Goal: Task Accomplishment & Management: Manage account settings

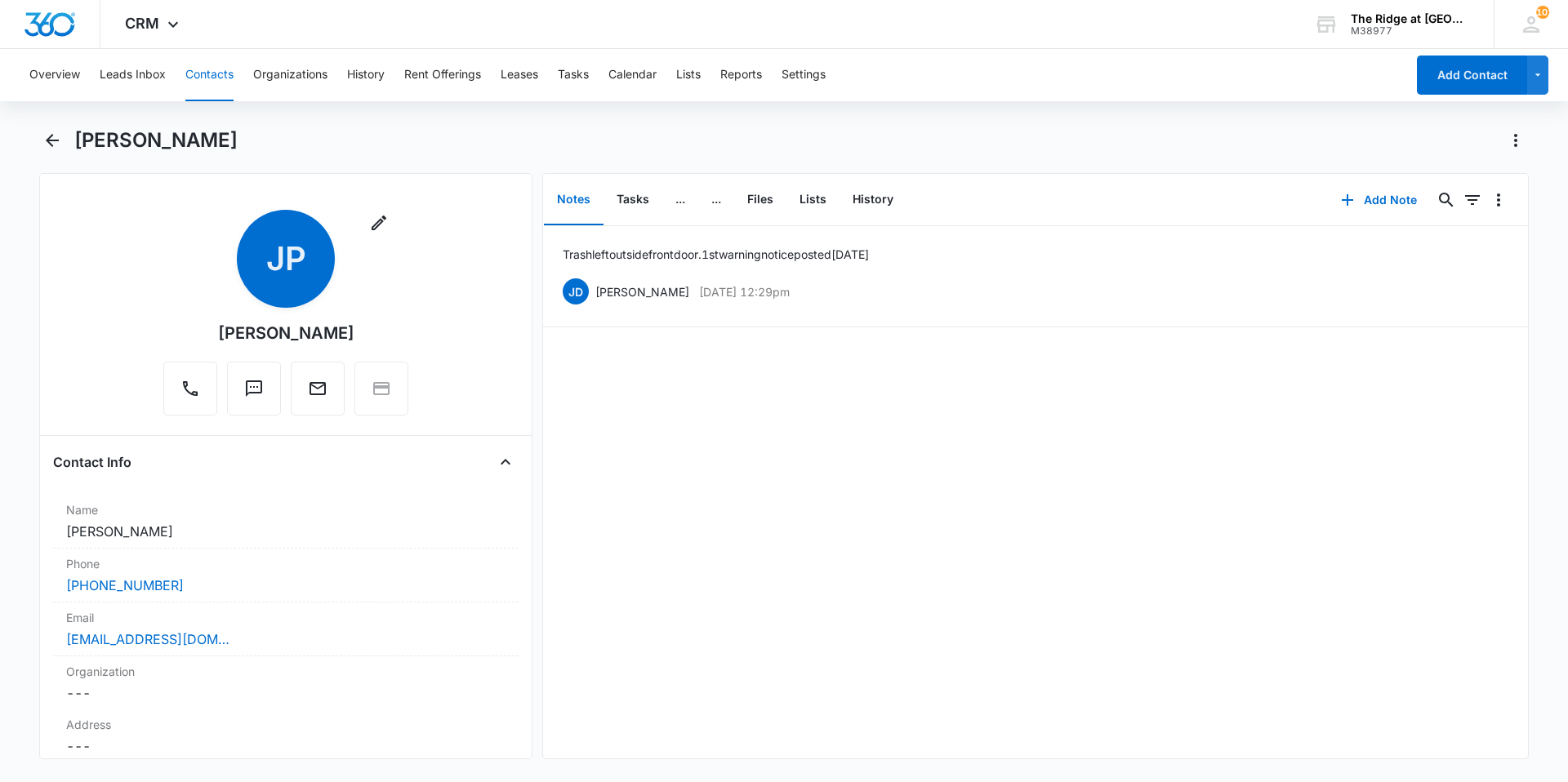
scroll to position [3552, 0]
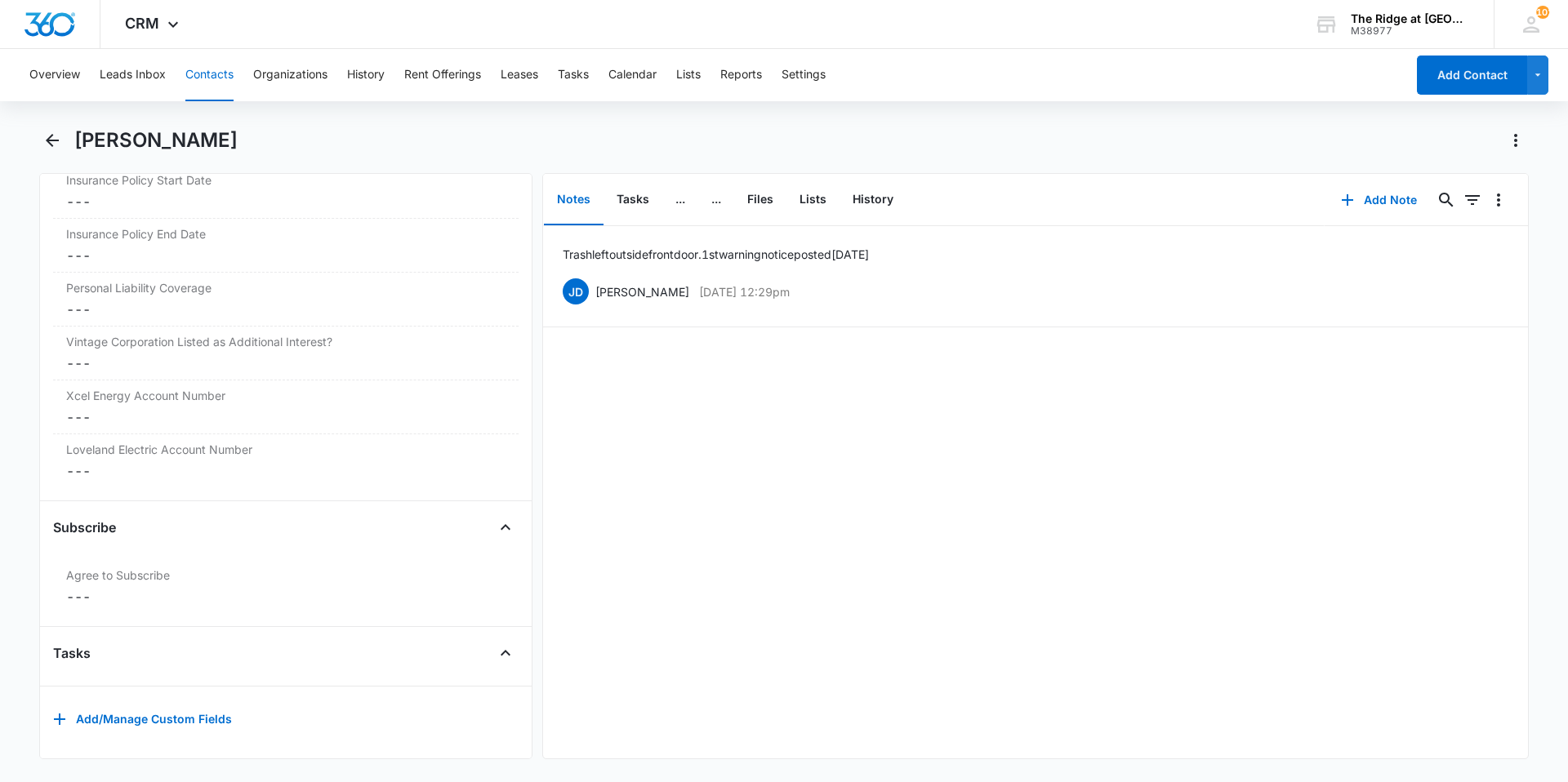
click at [224, 72] on button "Contacts" at bounding box center [209, 74] width 48 height 52
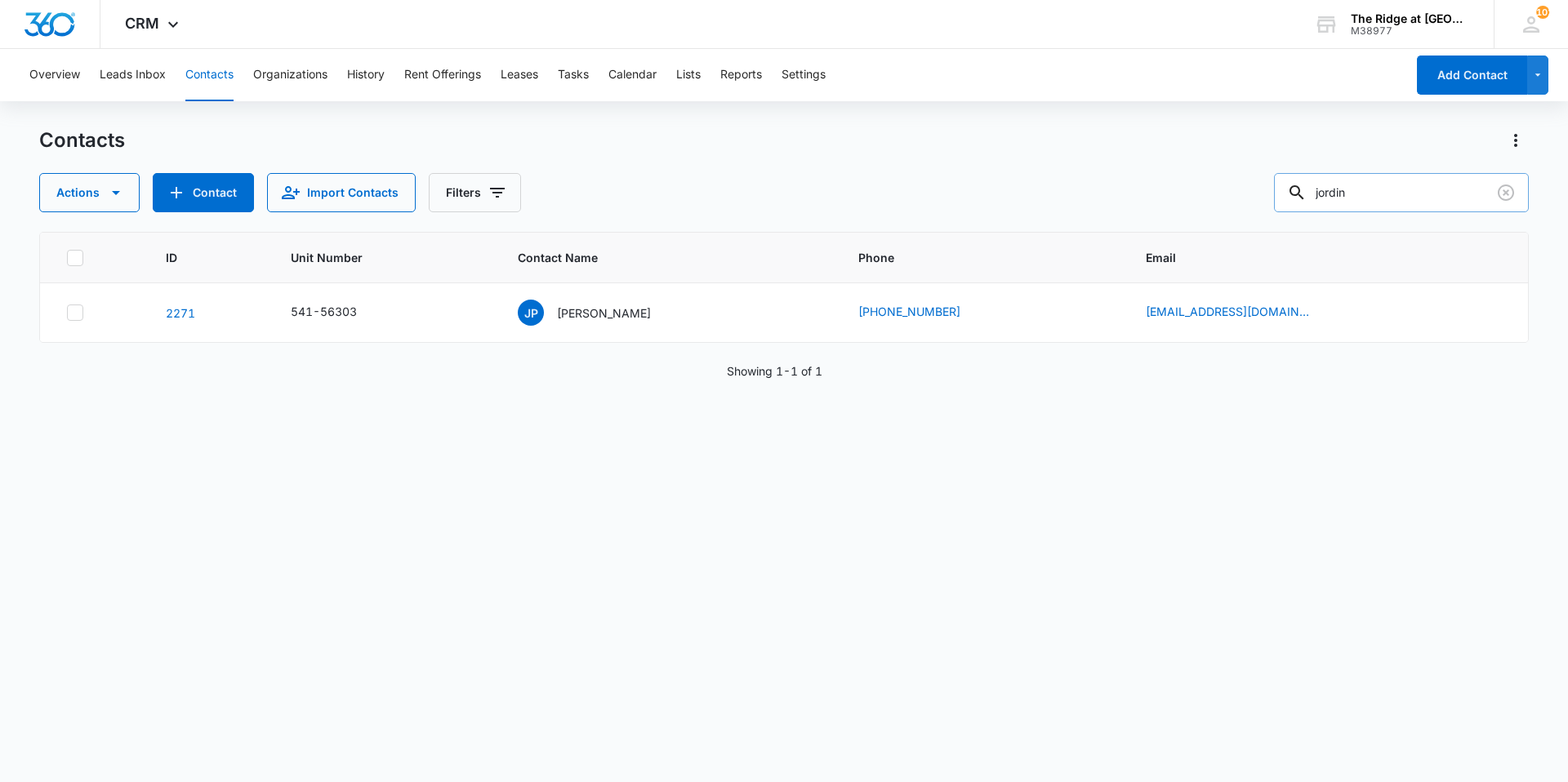
drag, startPoint x: 1371, startPoint y: 193, endPoint x: 1312, endPoint y: 194, distance: 59.0
click at [1312, 194] on div "jordin" at bounding box center [1401, 193] width 255 height 39
type input "dayvie"
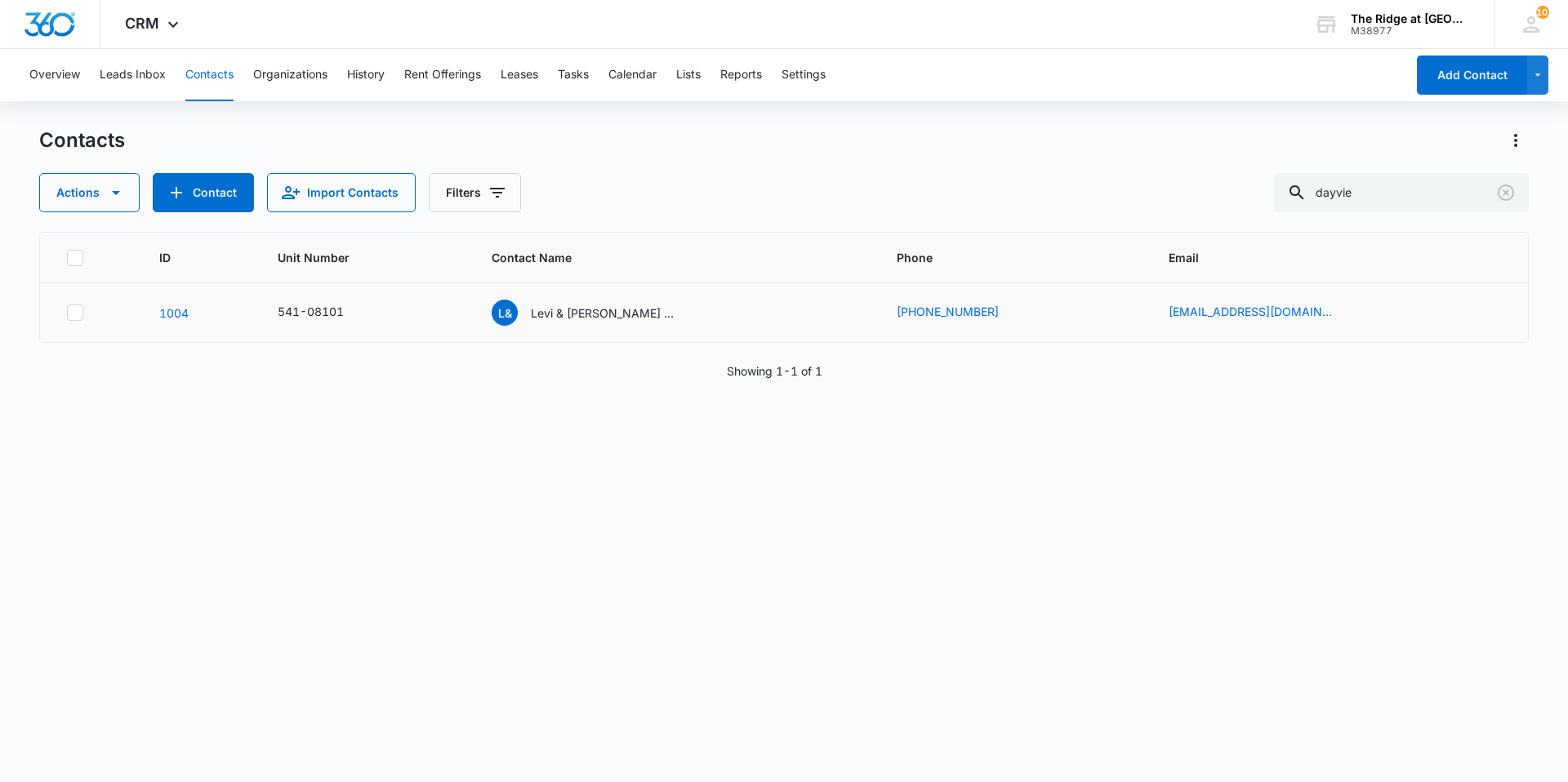
click at [646, 326] on td "L& Levi & [PERSON_NAME] [PERSON_NAME] & [PERSON_NAME]" at bounding box center [675, 313] width 405 height 60
click at [579, 312] on p "Levi & [PERSON_NAME] & [PERSON_NAME]" at bounding box center [605, 313] width 147 height 17
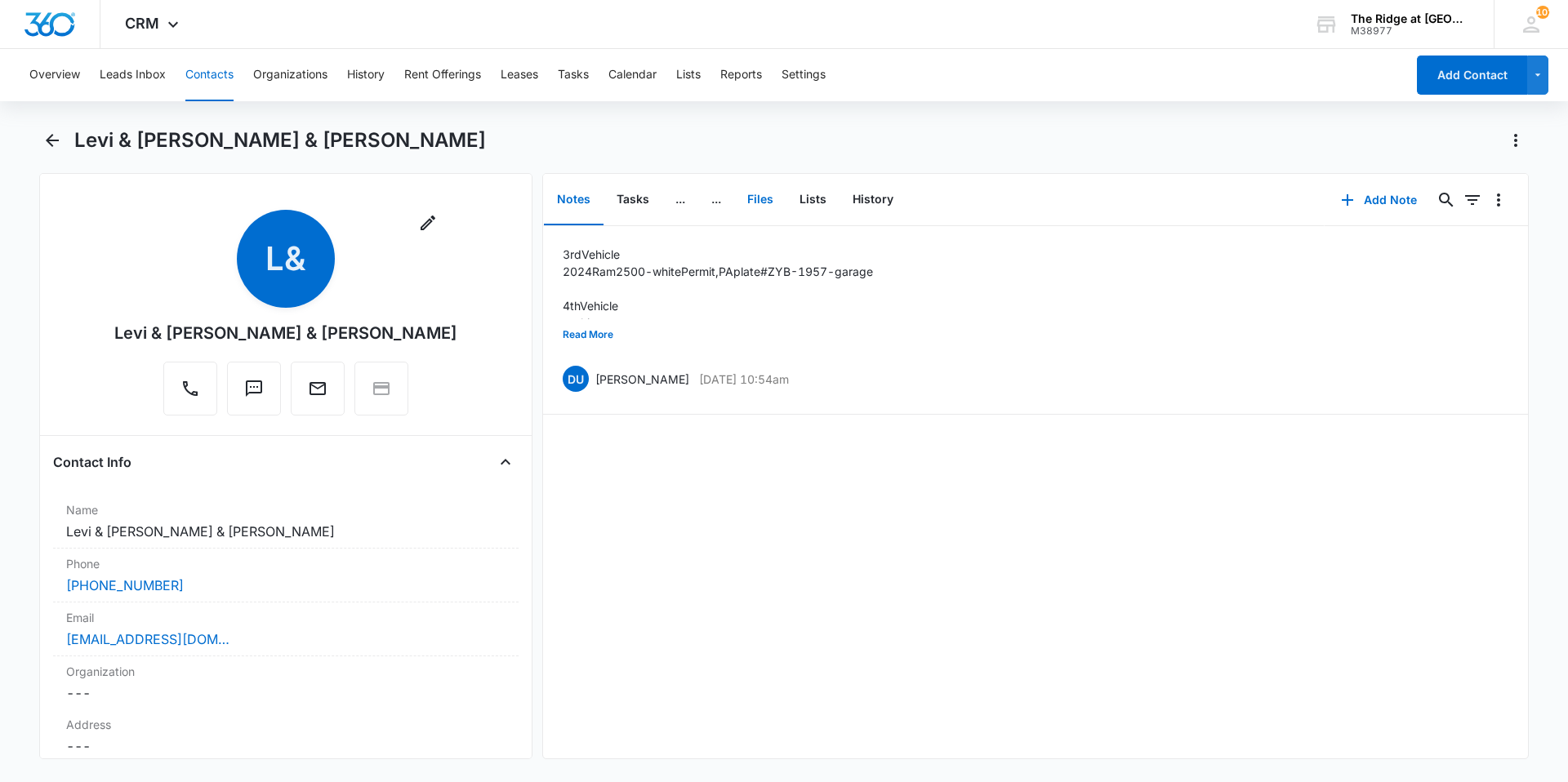
click at [751, 204] on button "Files" at bounding box center [760, 200] width 52 height 50
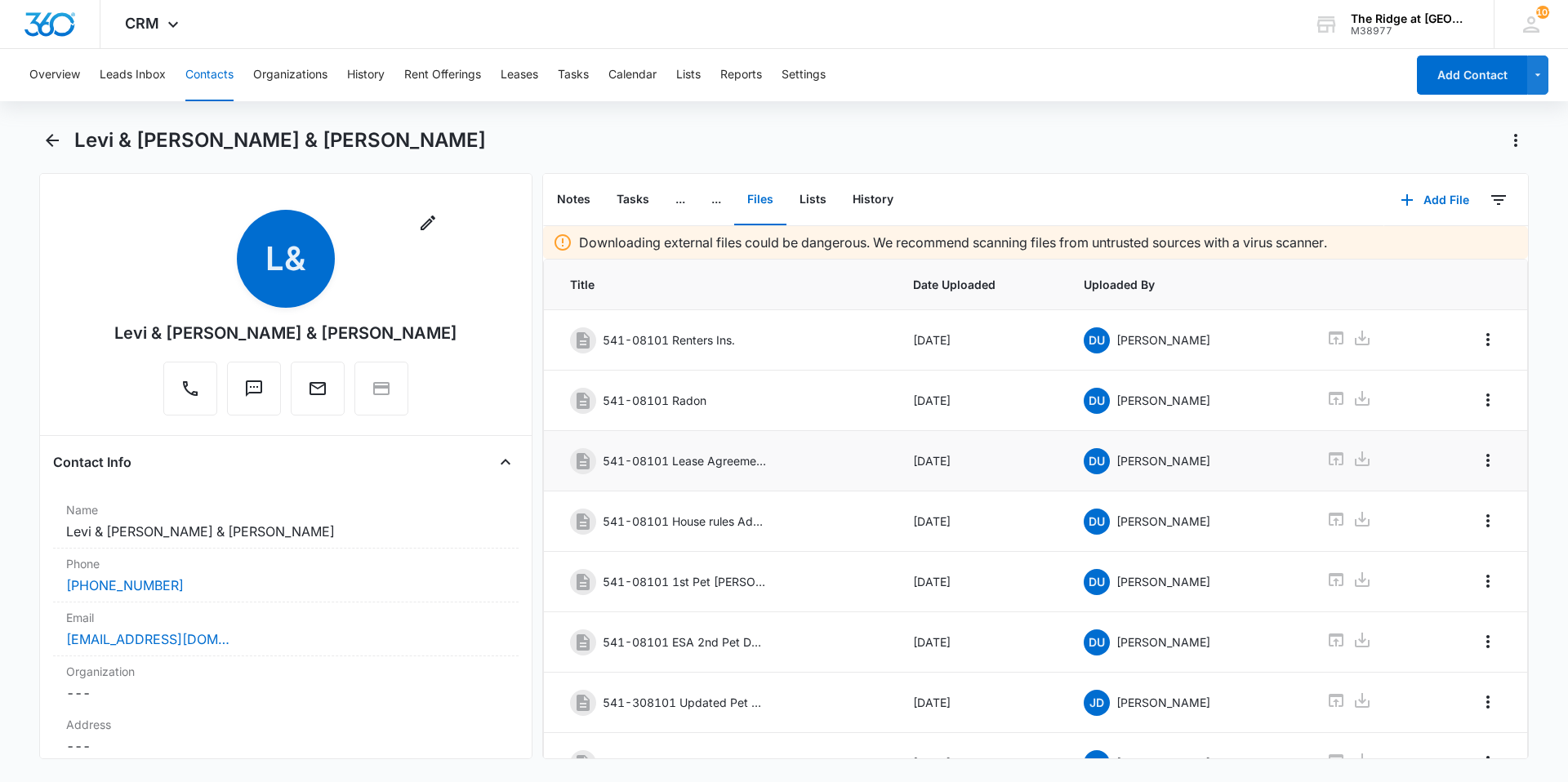
click at [705, 470] on div "541-08101 Lease Agreement" at bounding box center [718, 461] width 297 height 26
click at [1329, 456] on icon at bounding box center [1336, 458] width 15 height 13
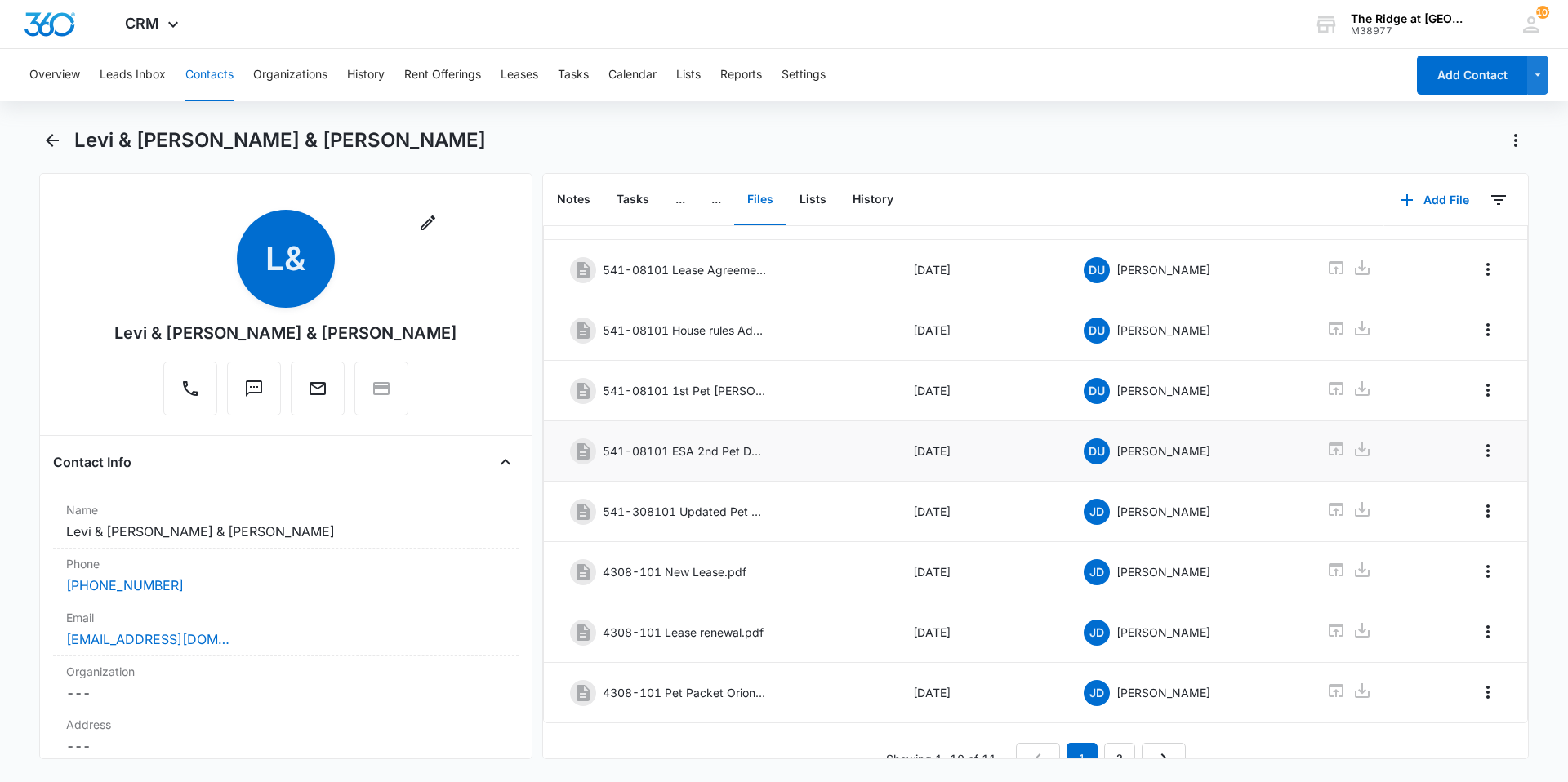
scroll to position [219, 0]
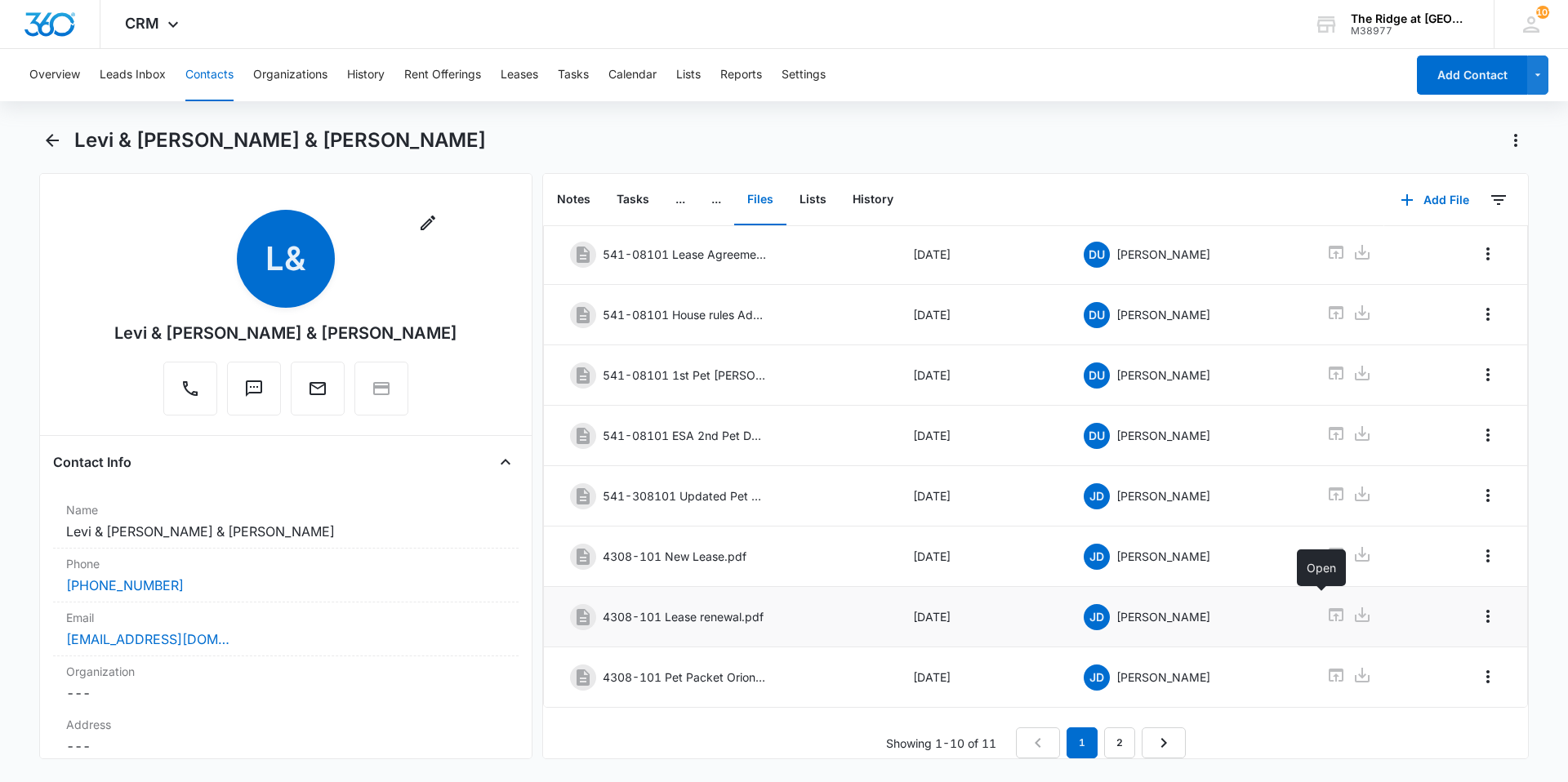
click at [1326, 606] on icon at bounding box center [1336, 615] width 20 height 20
click at [225, 85] on button "Contacts" at bounding box center [209, 74] width 48 height 52
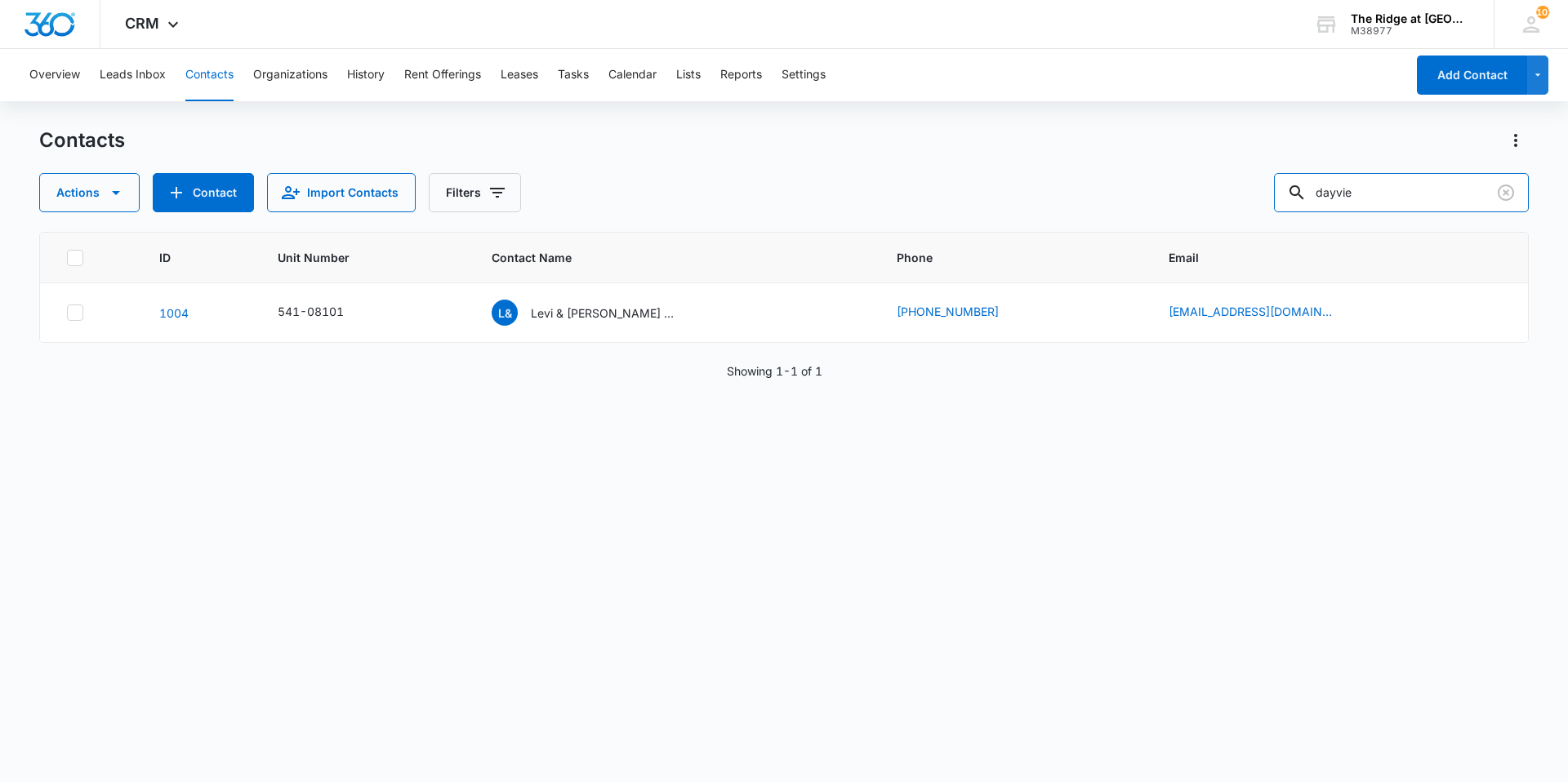
drag, startPoint x: 1415, startPoint y: 179, endPoint x: 1267, endPoint y: 214, distance: 152.1
click at [1267, 214] on div "Contacts Actions Contact Import Contacts Filters dayvie ID Unit Number Contact …" at bounding box center [784, 453] width 1489 height 653
type input "[PERSON_NAME]"
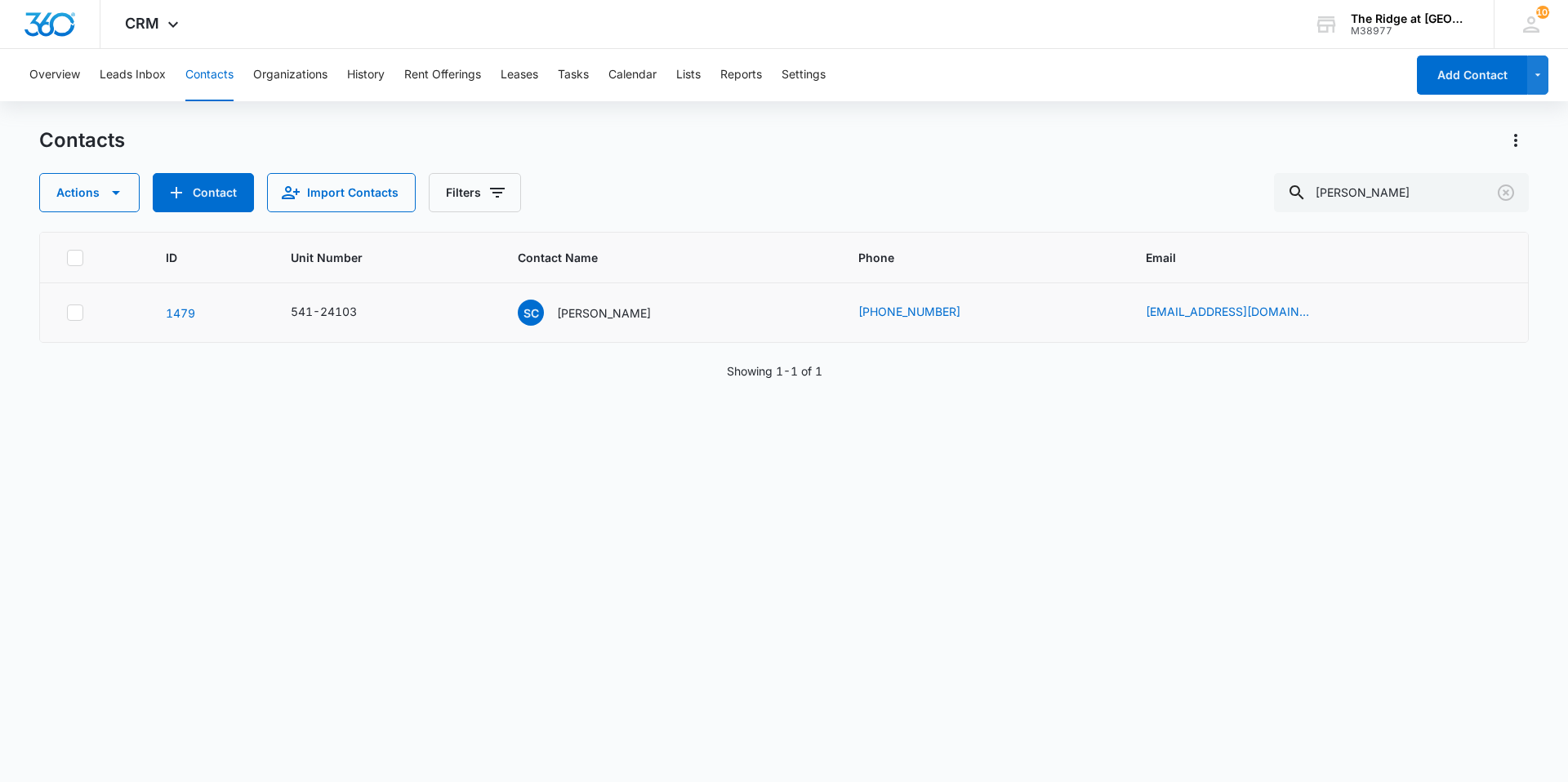
click at [585, 326] on td "SC [PERSON_NAME]" at bounding box center [668, 313] width 340 height 60
click at [583, 324] on div "SC [PERSON_NAME]" at bounding box center [584, 312] width 133 height 26
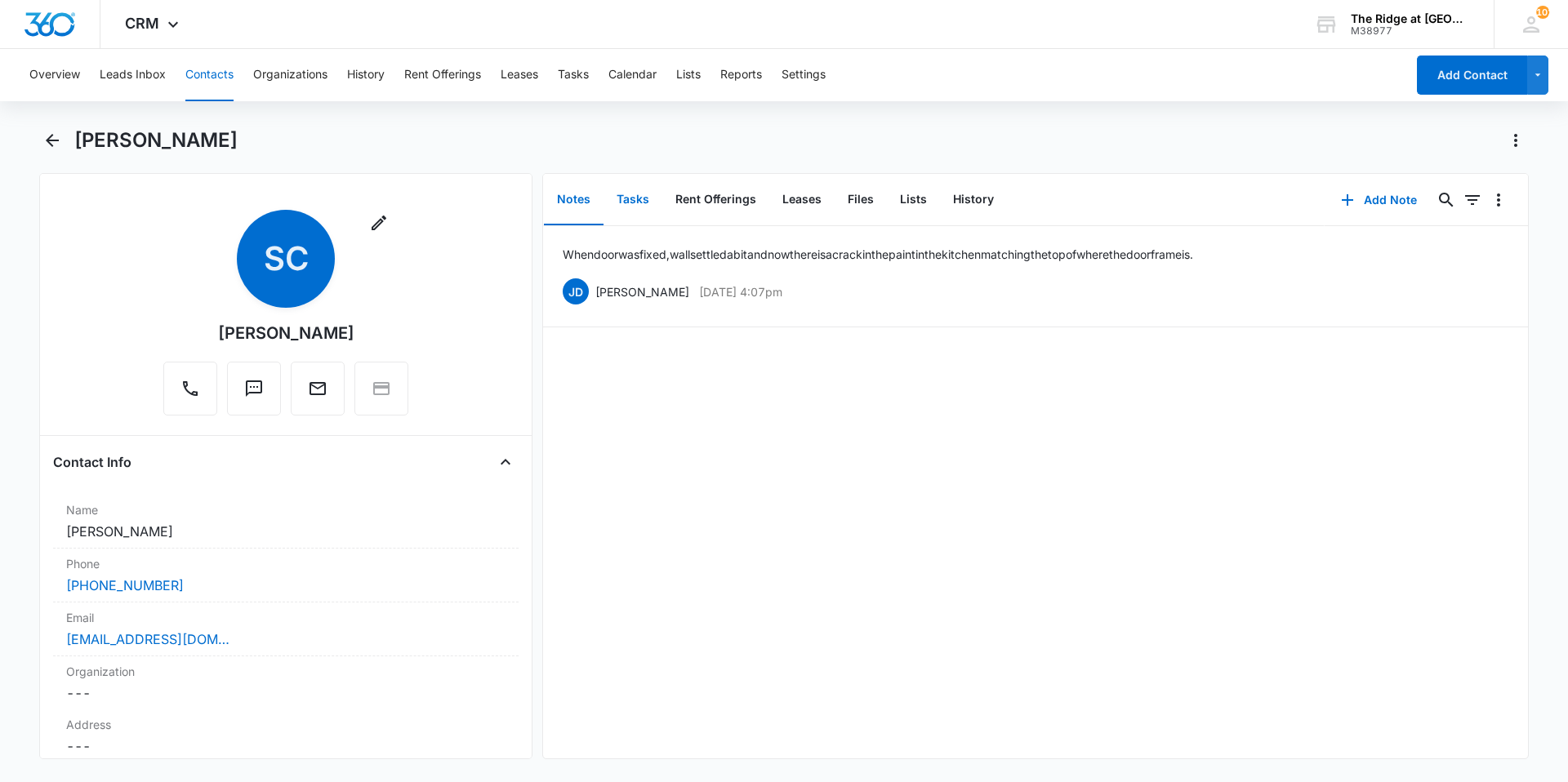
click at [642, 184] on button "Tasks" at bounding box center [633, 200] width 59 height 50
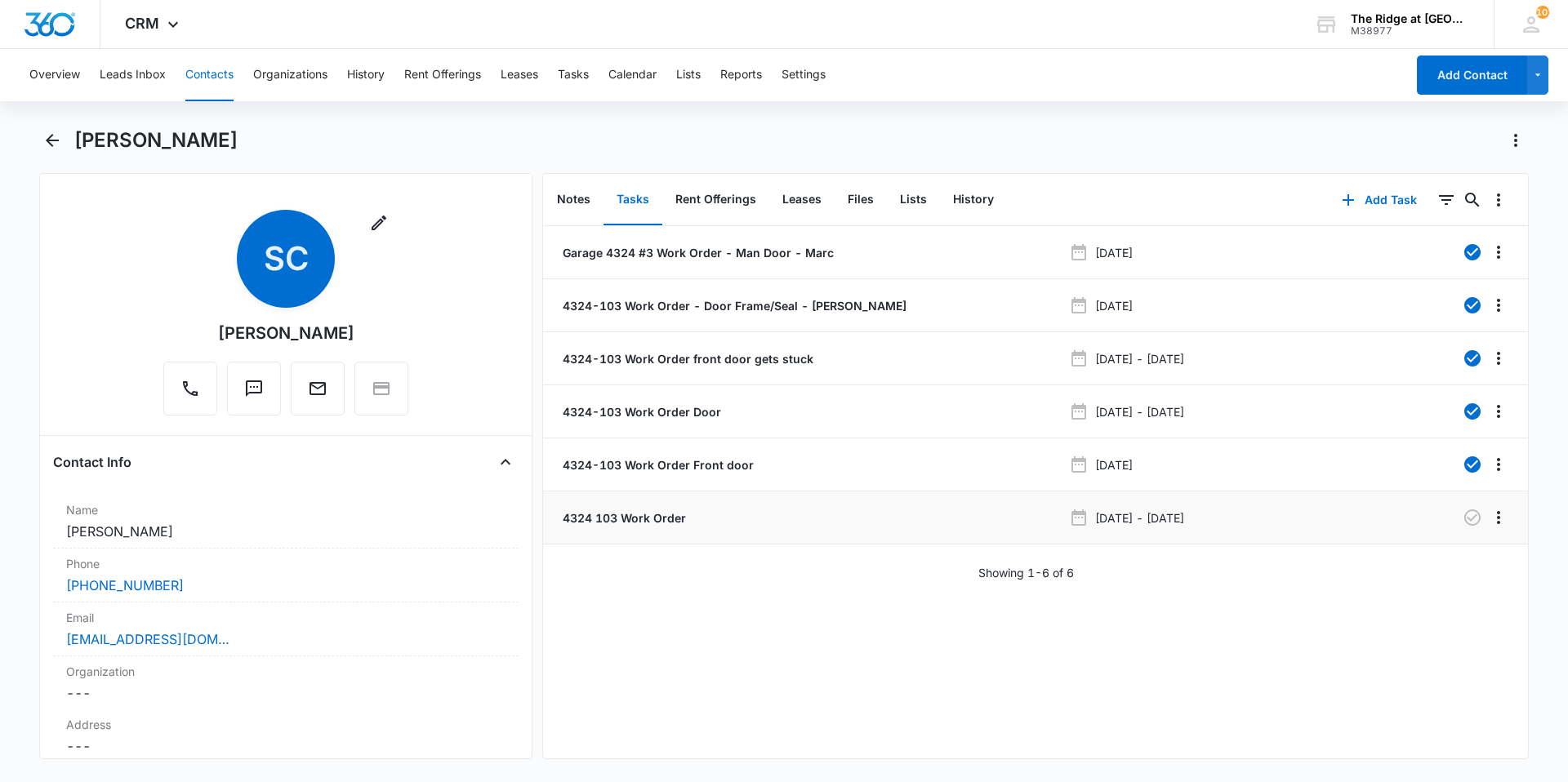
click at [857, 521] on div "4324 103 Work Order" at bounding box center [810, 518] width 503 height 17
click at [1489, 517] on icon "Overflow Menu" at bounding box center [1498, 517] width 20 height 20
click at [1454, 562] on div "Edit" at bounding box center [1449, 563] width 20 height 11
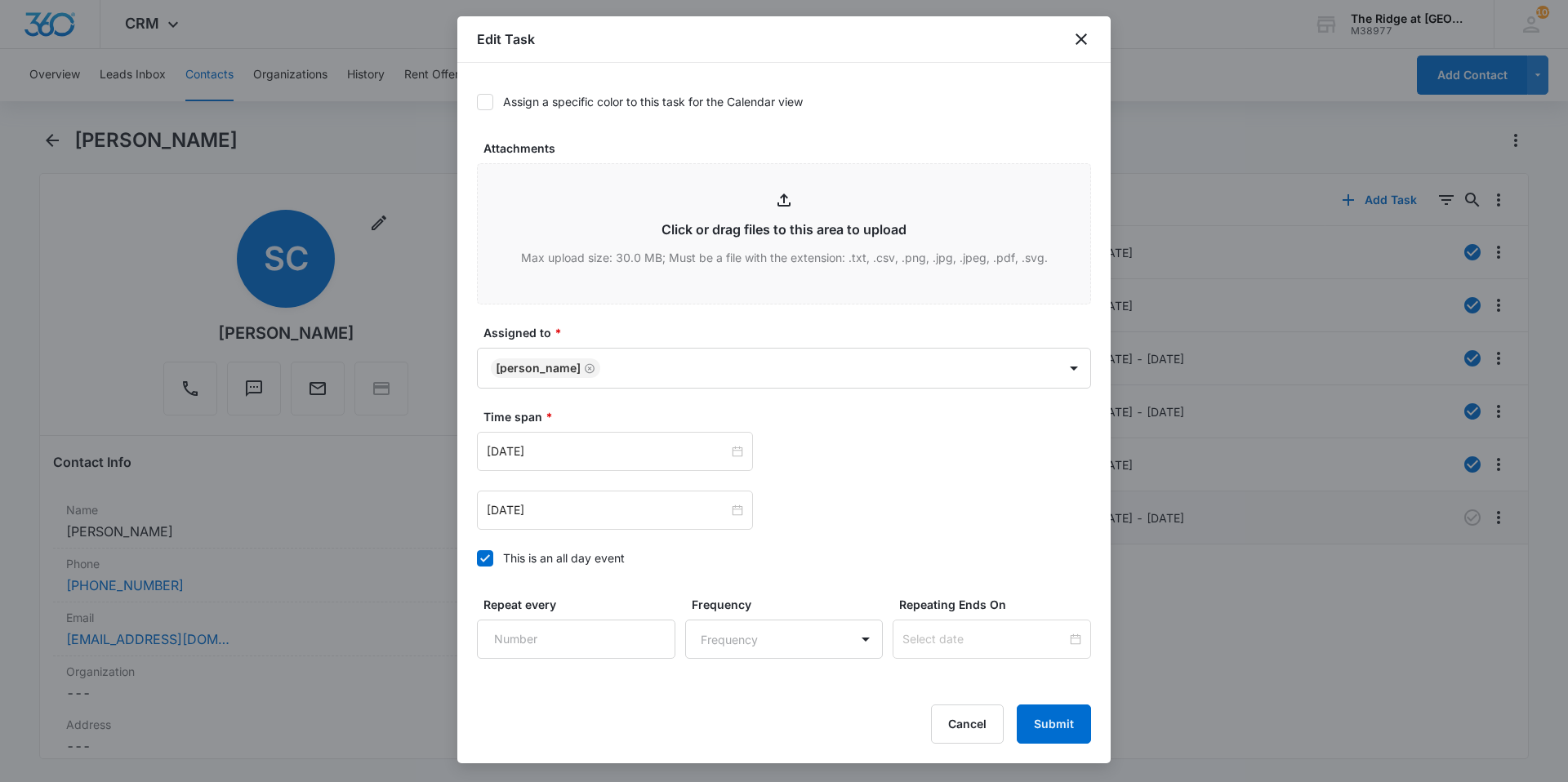
scroll to position [762, 0]
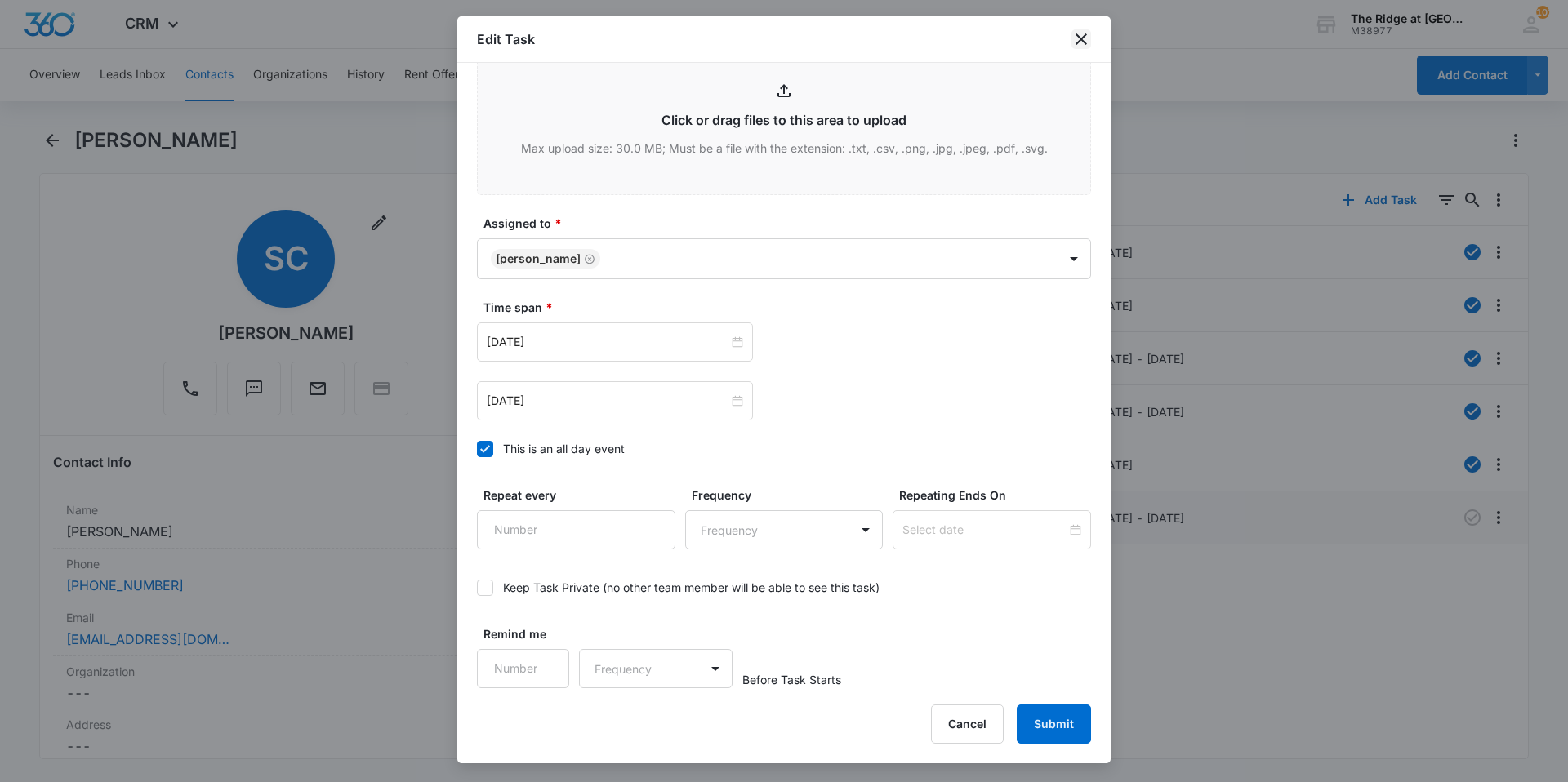
click at [1087, 41] on icon "close" at bounding box center [1081, 38] width 20 height 20
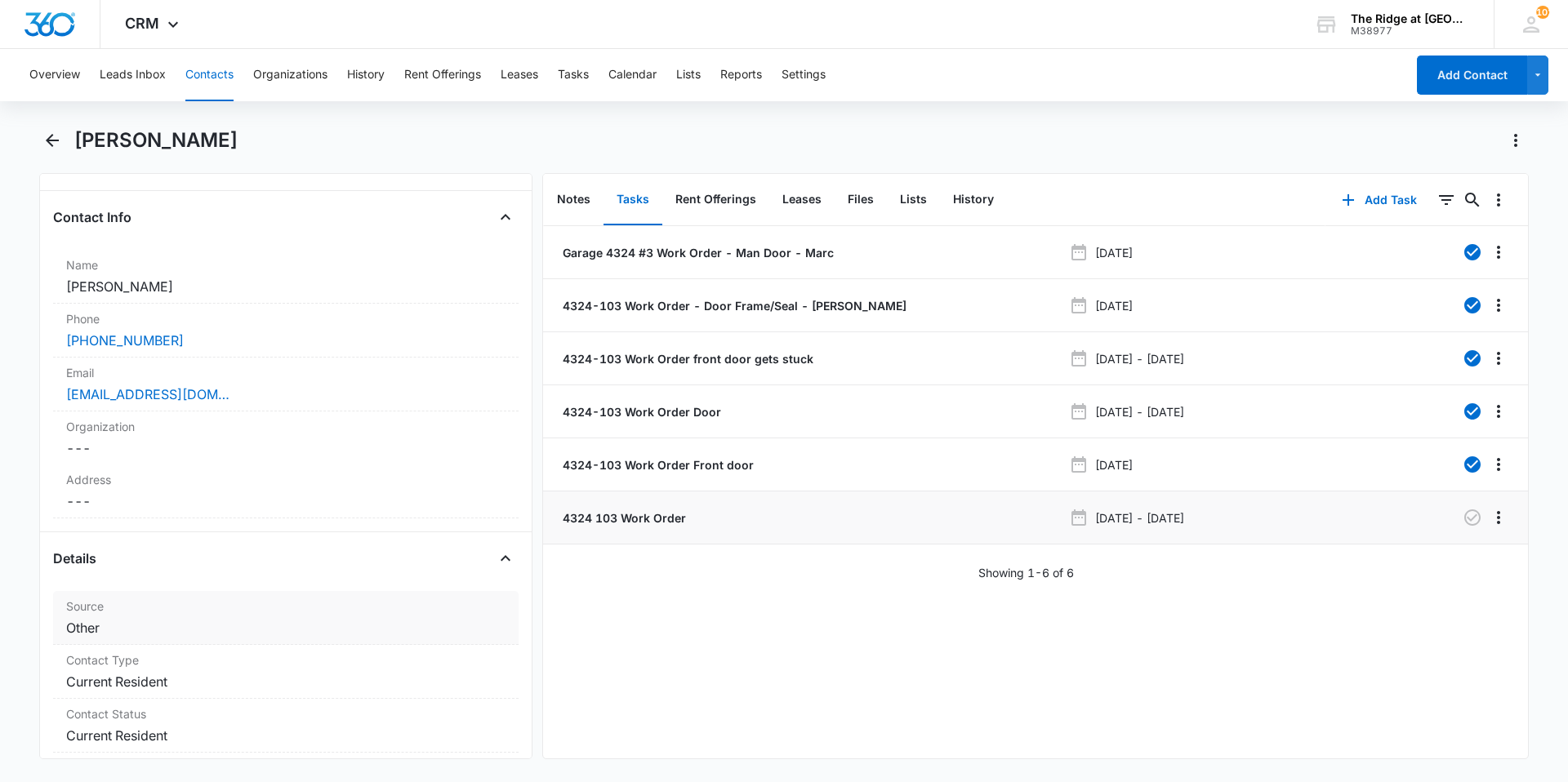
scroll to position [0, 0]
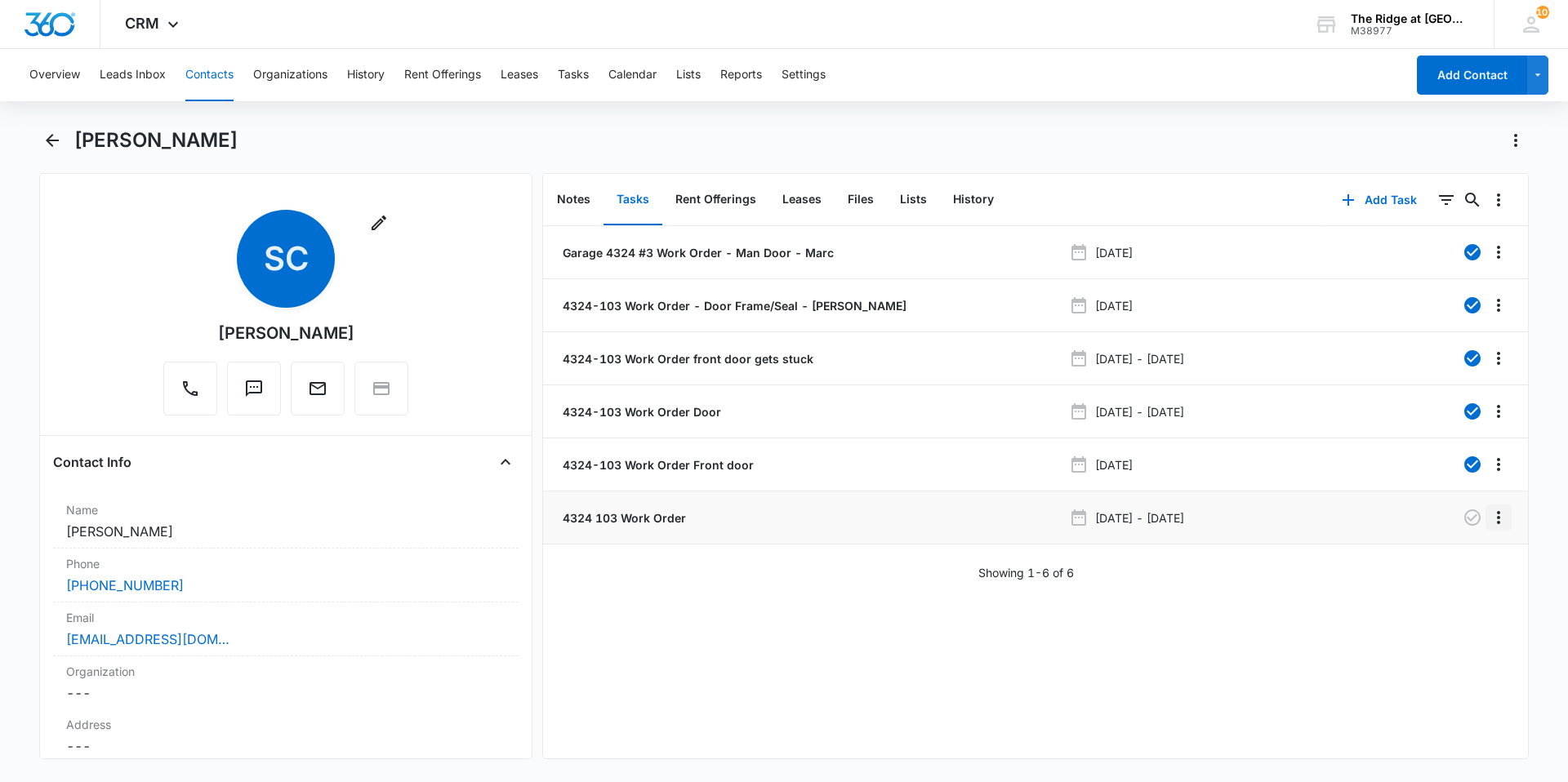
click at [1489, 516] on icon "Overflow Menu" at bounding box center [1498, 517] width 20 height 20
click at [1343, 600] on div "Garage 4324 #3 Work Order - Man Door - [PERSON_NAME] [DATE] 4324-103 Work Order…" at bounding box center [1035, 492] width 985 height 532
click at [1274, 515] on div "[DATE] - [DATE]" at bounding box center [1224, 517] width 310 height 20
click at [1293, 521] on div "[DATE] - [DATE]" at bounding box center [1224, 517] width 310 height 20
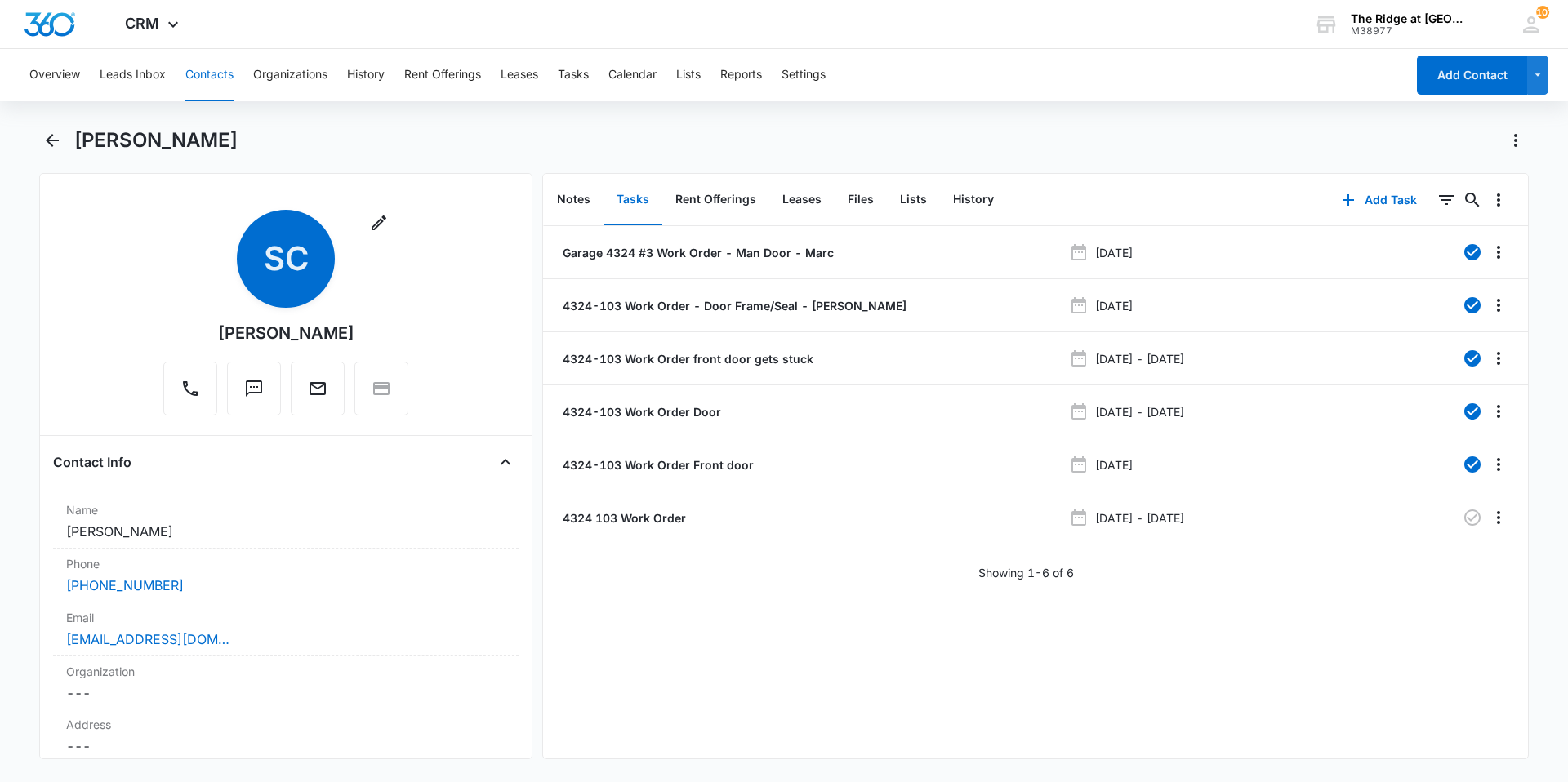
drag, startPoint x: 1293, startPoint y: 521, endPoint x: 1236, endPoint y: 610, distance: 105.7
click at [1236, 610] on div "Garage 4324 #3 Work Order - Man Door - [PERSON_NAME] [DATE] 4324-103 Work Order…" at bounding box center [1035, 492] width 985 height 532
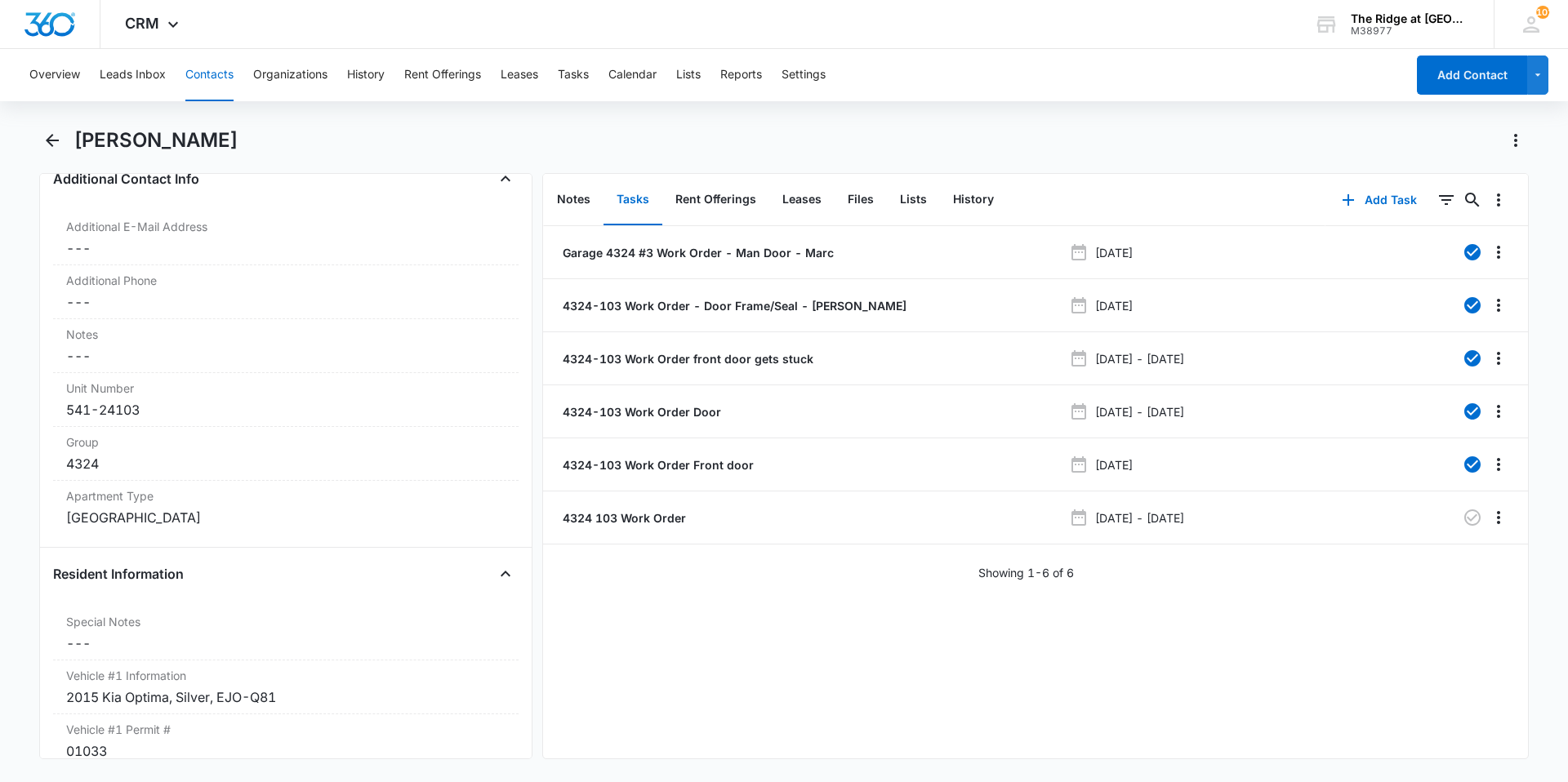
scroll to position [1224, 0]
click at [181, 414] on div "541-24103" at bounding box center [285, 411] width 439 height 20
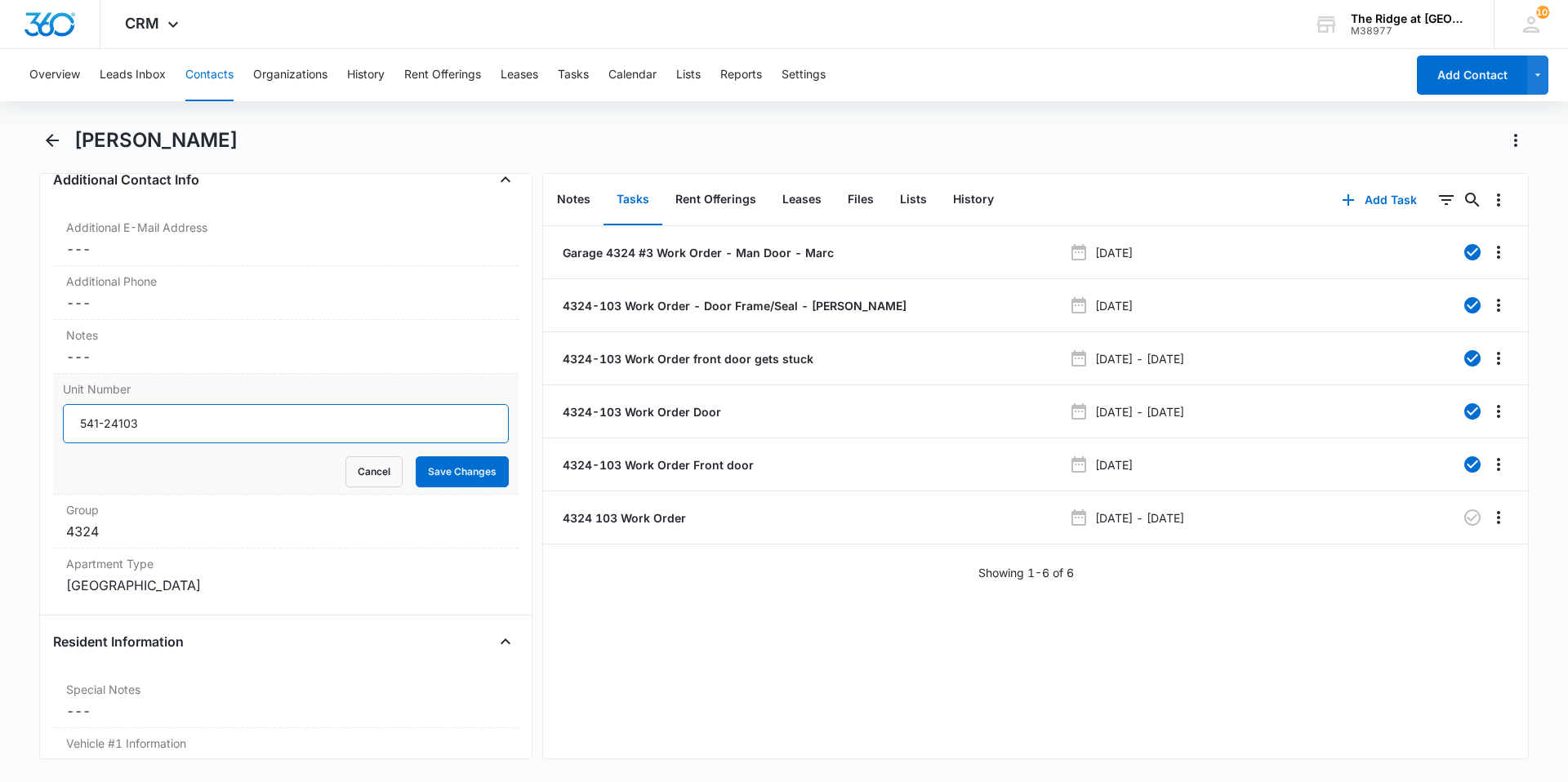
click at [107, 422] on input "541-24103" at bounding box center [286, 423] width 446 height 39
type input "541-324103"
click at [429, 469] on button "Save Changes" at bounding box center [462, 472] width 93 height 31
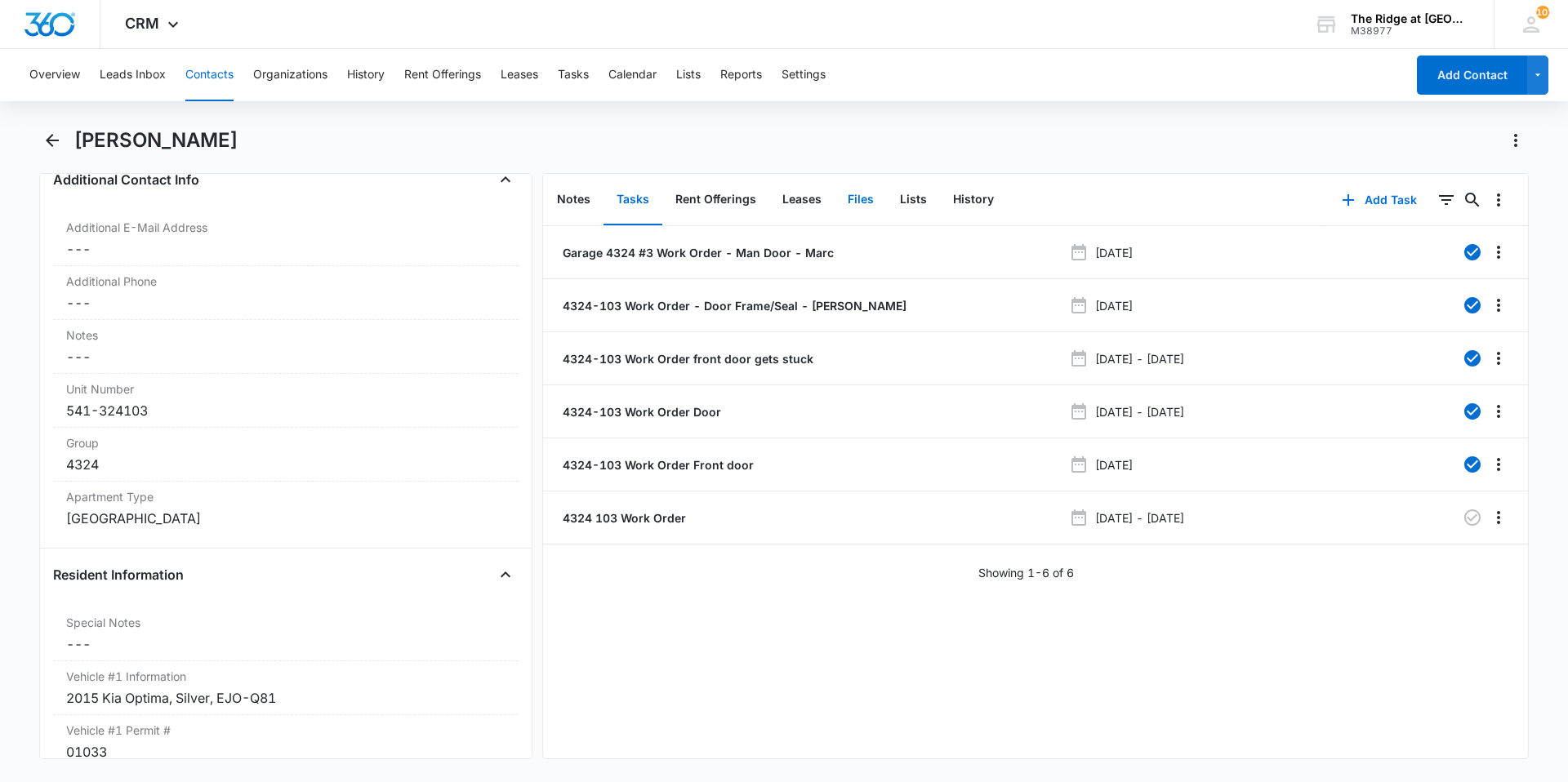
click at [854, 195] on button "Files" at bounding box center [860, 200] width 52 height 50
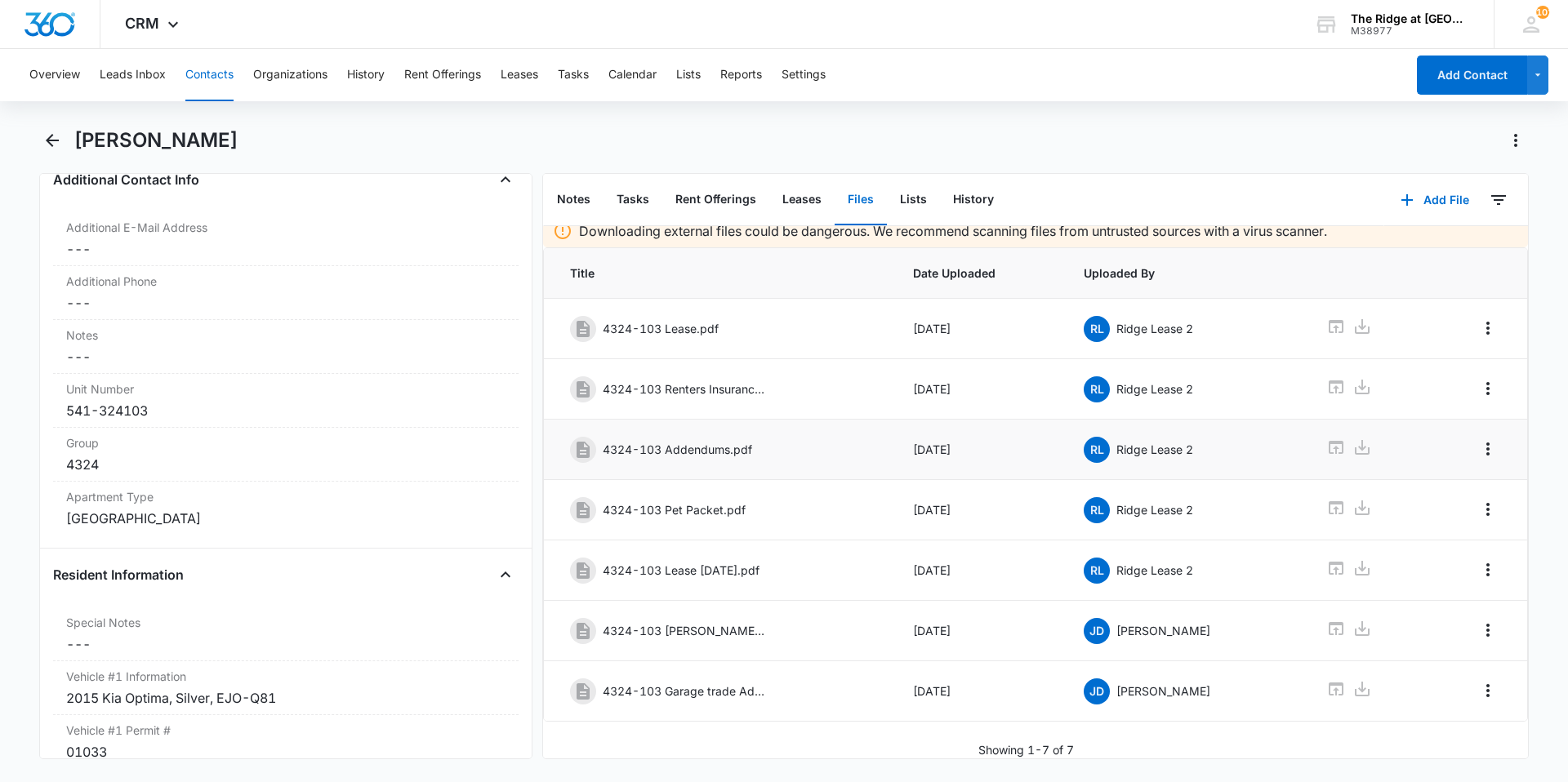
scroll to position [24, 0]
click at [731, 682] on p "4324-103 Garage trade Addendums.pdf" at bounding box center [684, 691] width 163 height 17
click at [1329, 682] on icon at bounding box center [1336, 688] width 15 height 13
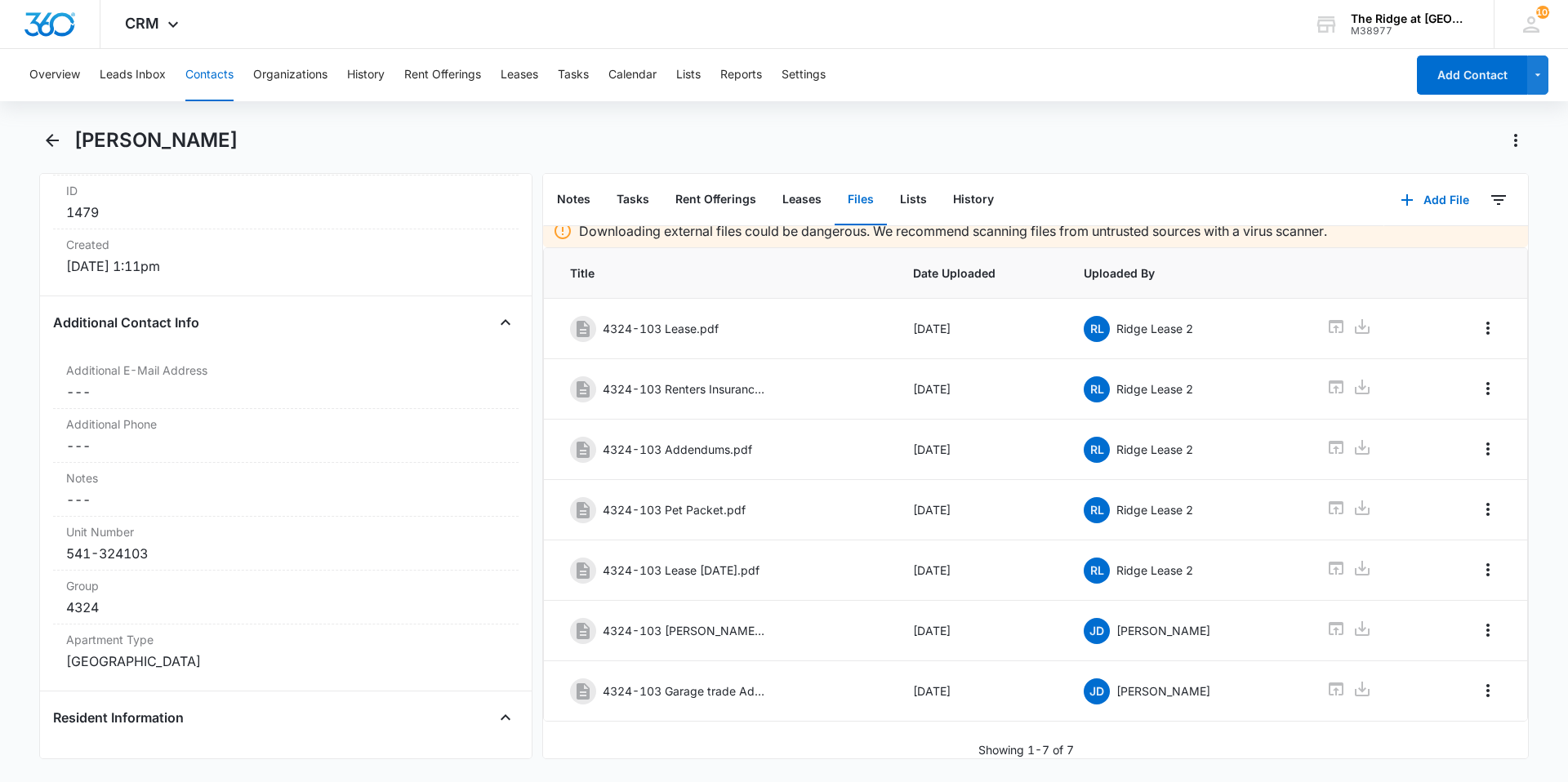
scroll to position [898, 0]
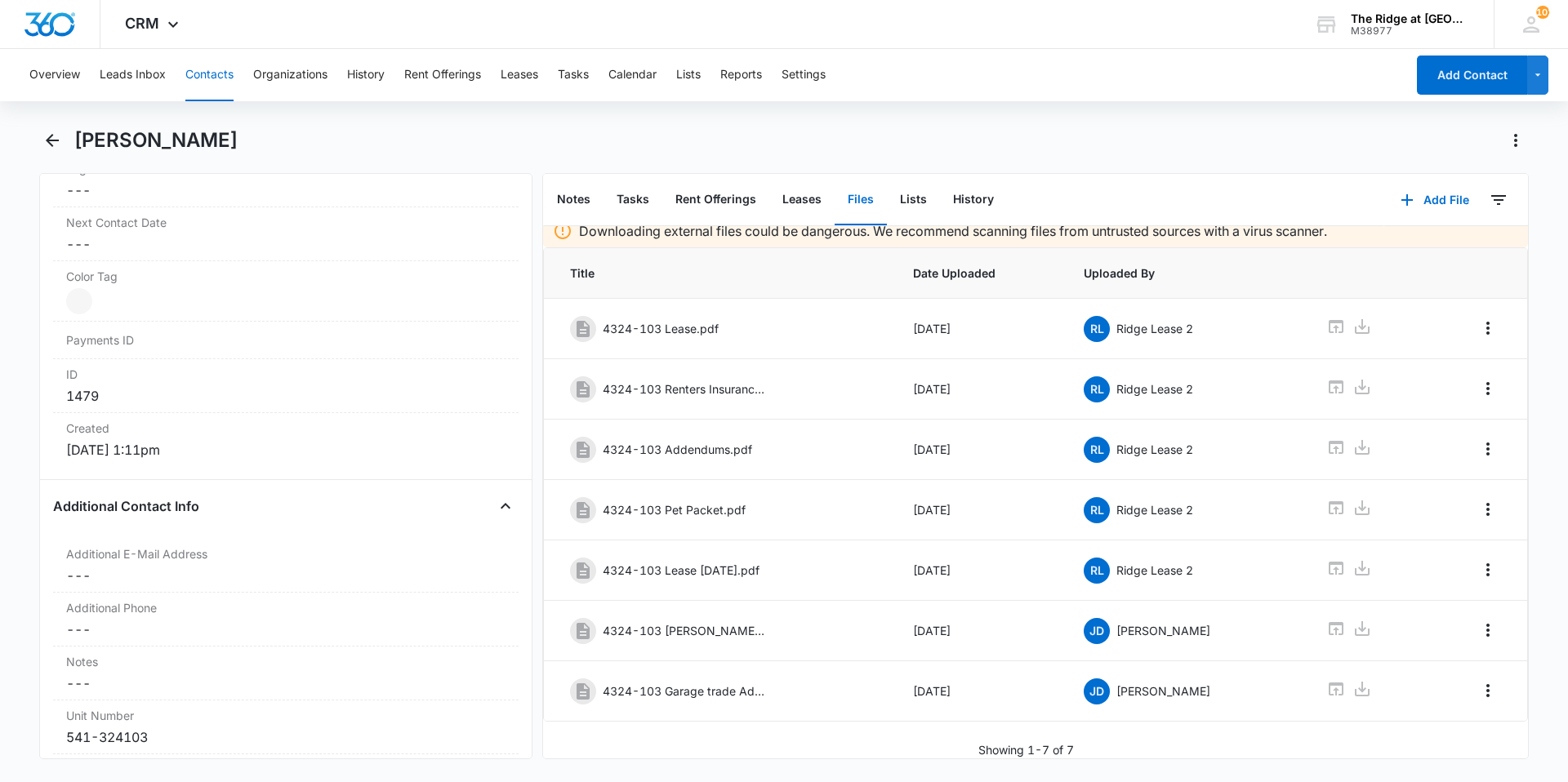
click at [202, 65] on button "Contacts" at bounding box center [209, 74] width 48 height 52
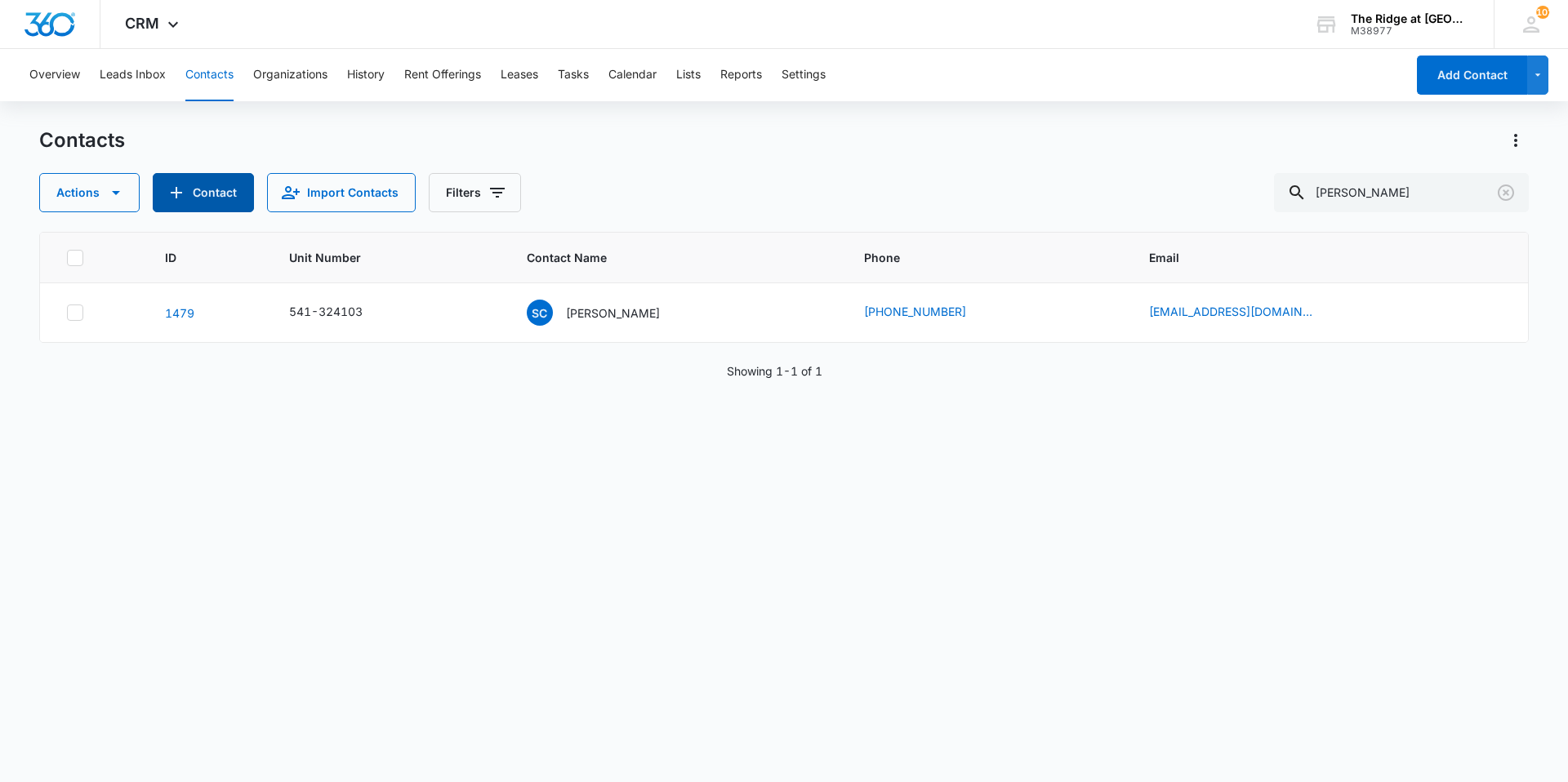
click at [205, 191] on button "Contact" at bounding box center [203, 193] width 102 height 39
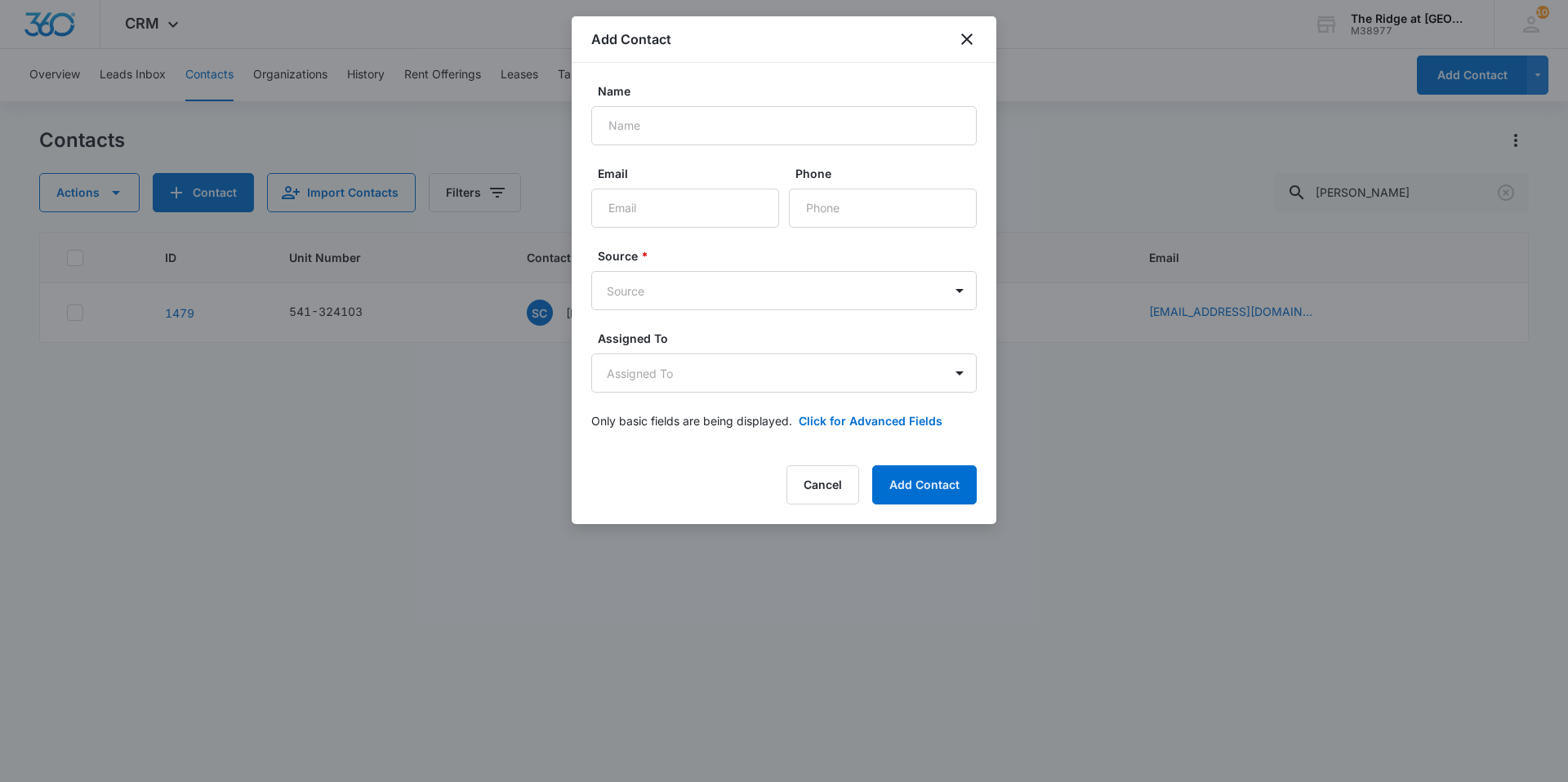
click at [979, 44] on div "Add Contact" at bounding box center [783, 39] width 424 height 47
click at [960, 44] on icon "close" at bounding box center [967, 38] width 20 height 20
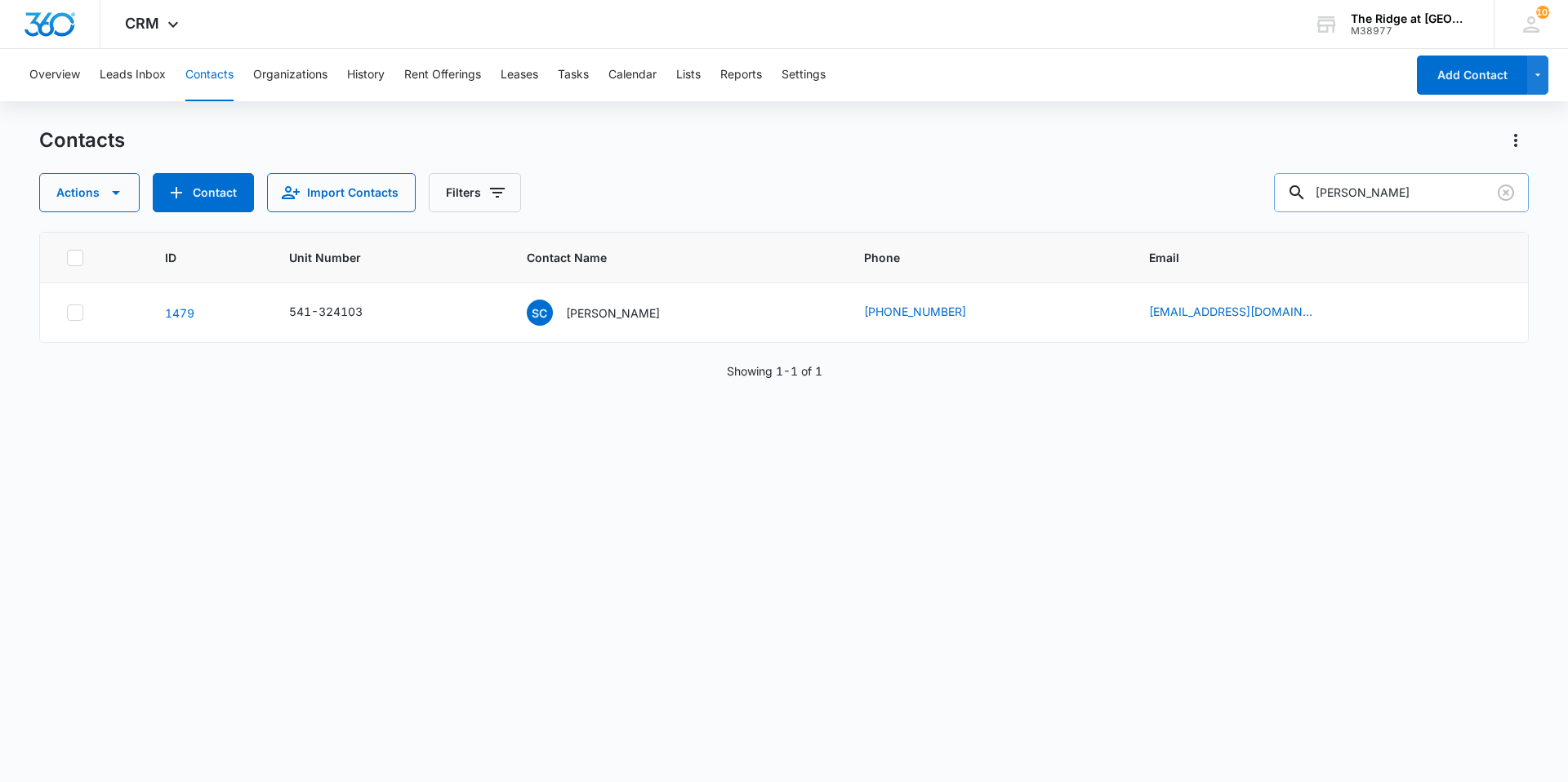
drag, startPoint x: 1395, startPoint y: 183, endPoint x: 1365, endPoint y: 199, distance: 34.0
click at [1366, 199] on input "[PERSON_NAME]" at bounding box center [1401, 193] width 255 height 39
click at [1462, 172] on div "Contacts Actions Contact Import Contacts Filters [PERSON_NAME]" at bounding box center [784, 169] width 1489 height 85
click at [1504, 196] on icon "Clear" at bounding box center [1506, 192] width 16 height 16
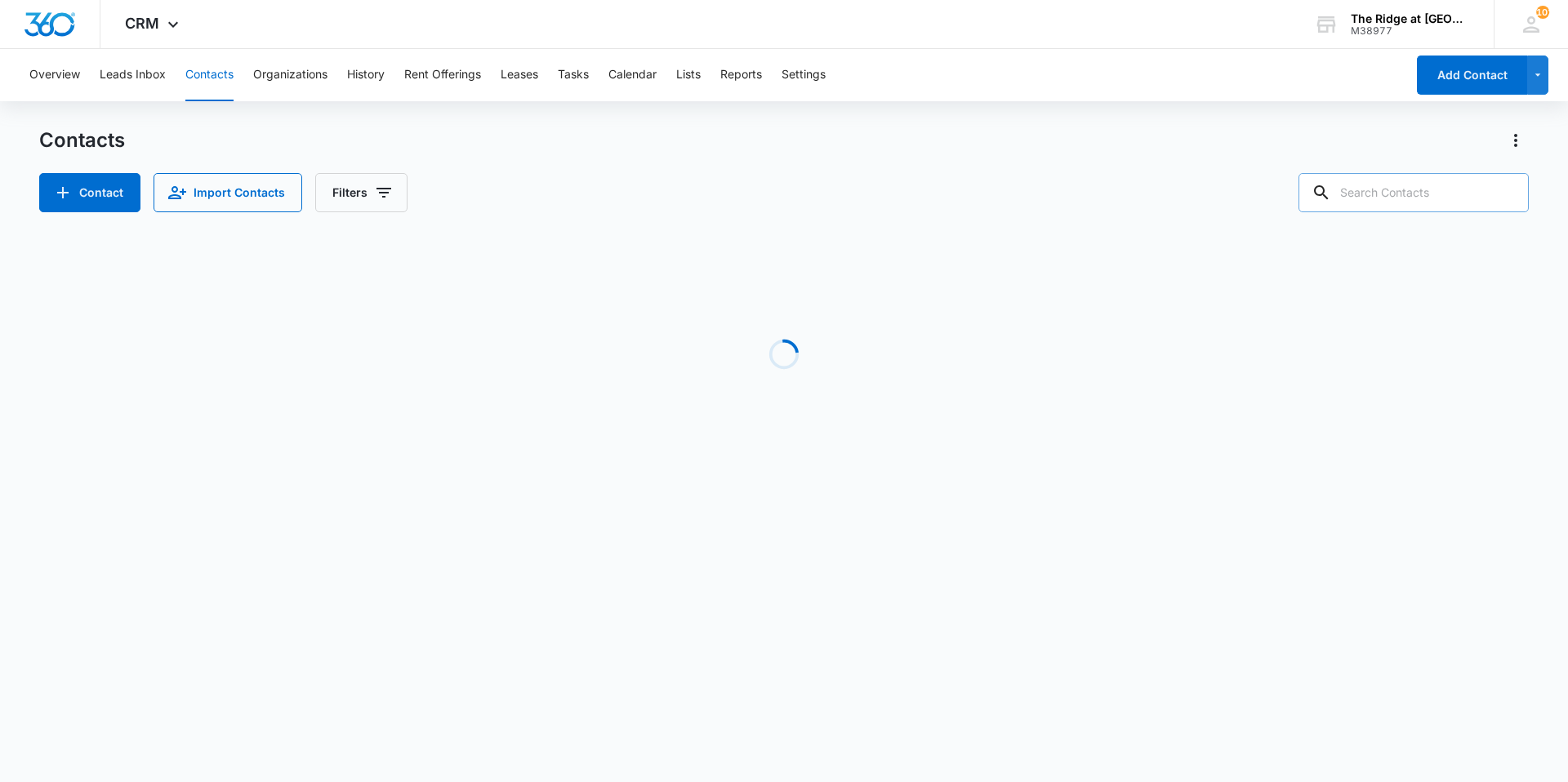
click at [1384, 199] on input "text" at bounding box center [1413, 193] width 231 height 39
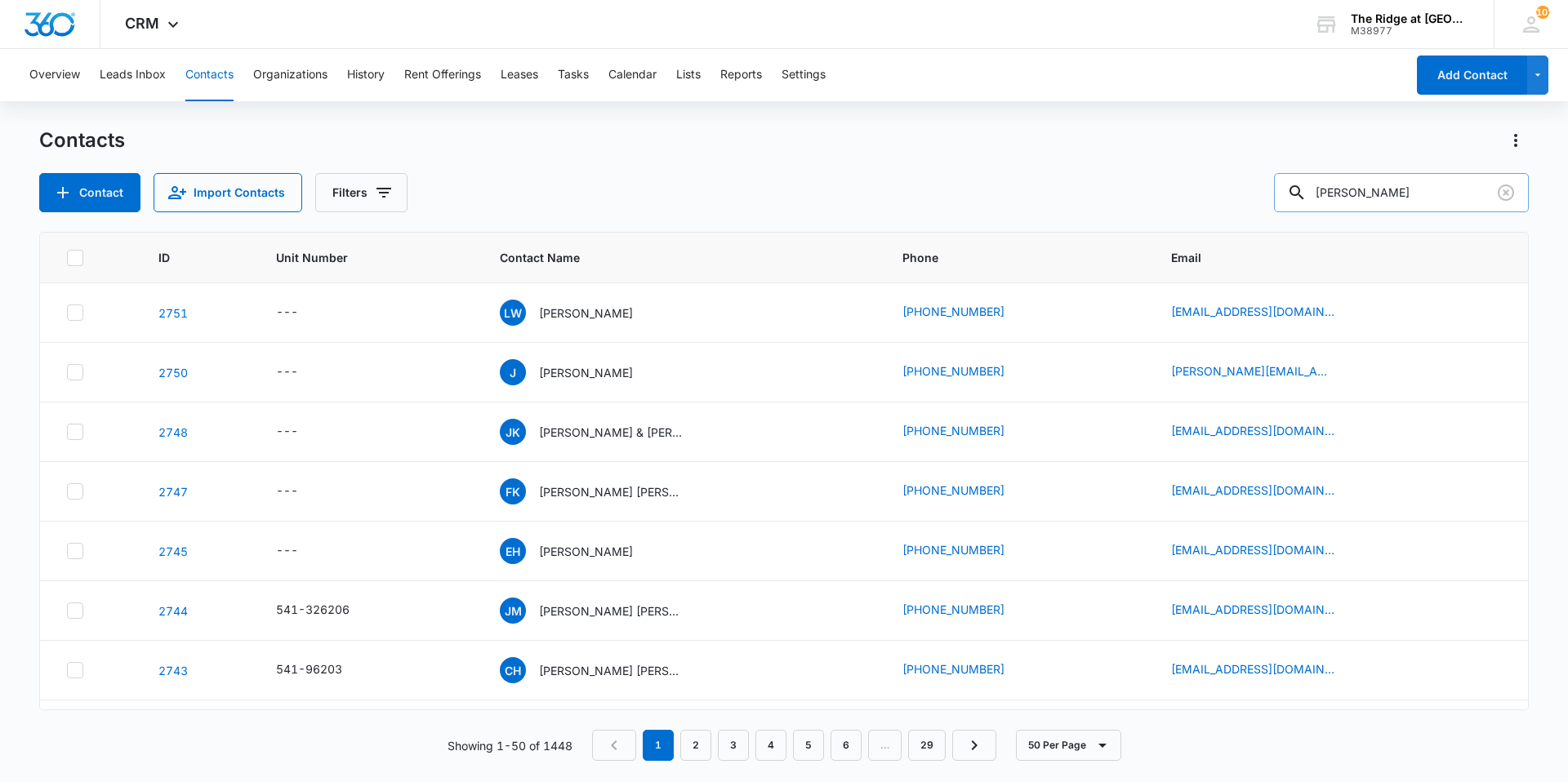
type input "[PERSON_NAME]"
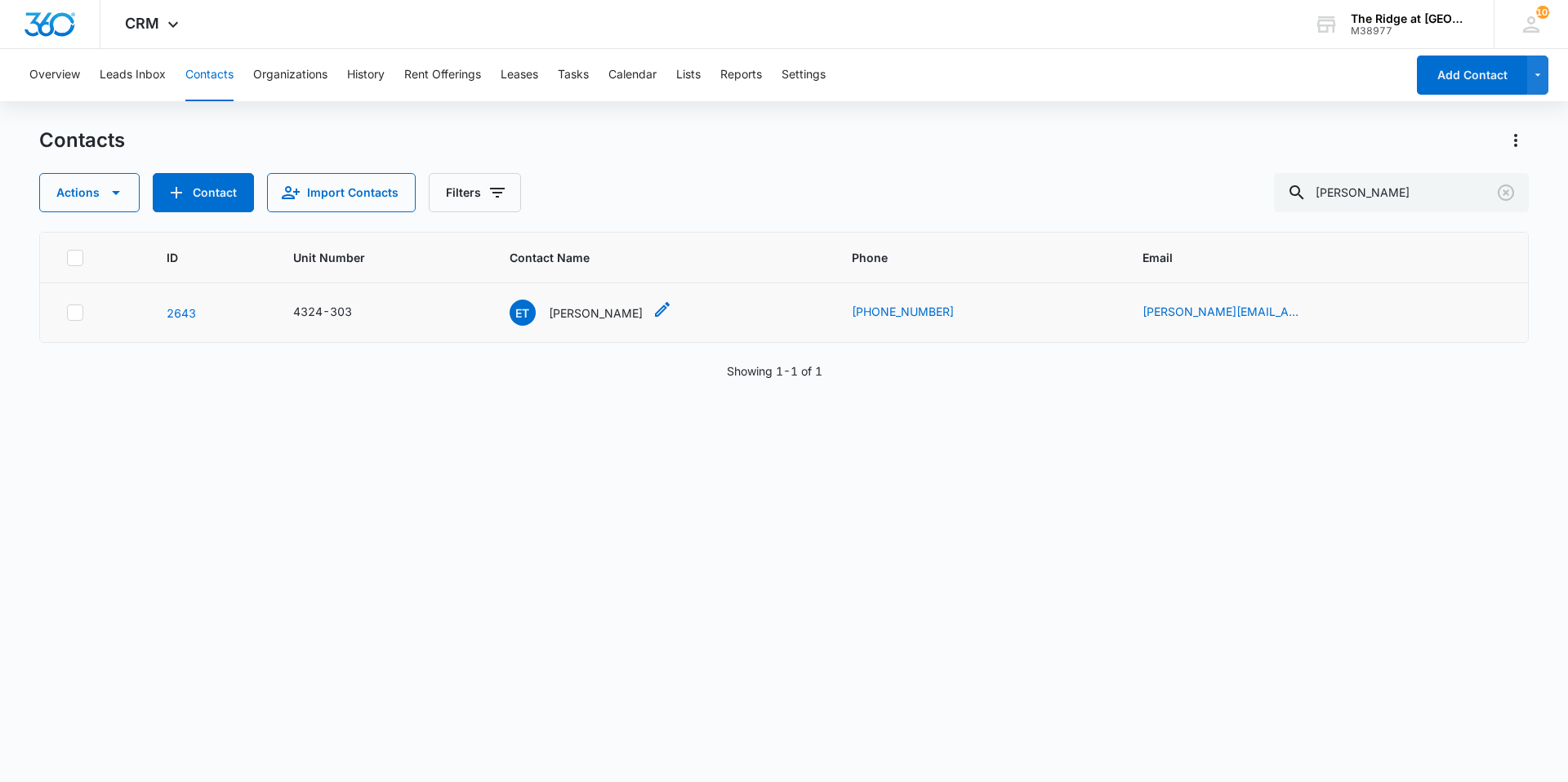
click at [600, 318] on p "[PERSON_NAME]" at bounding box center [596, 313] width 94 height 17
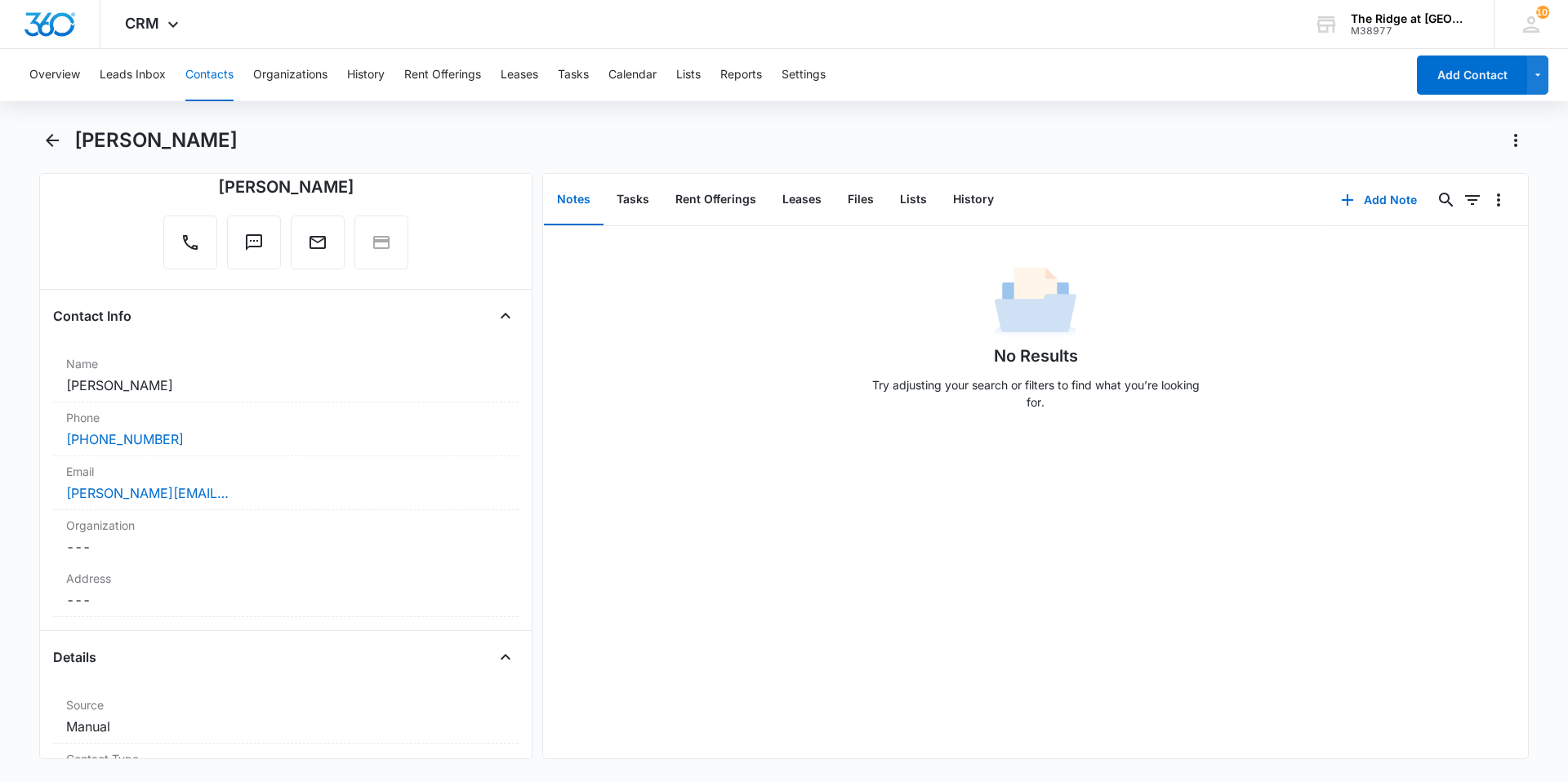
scroll to position [163, 0]
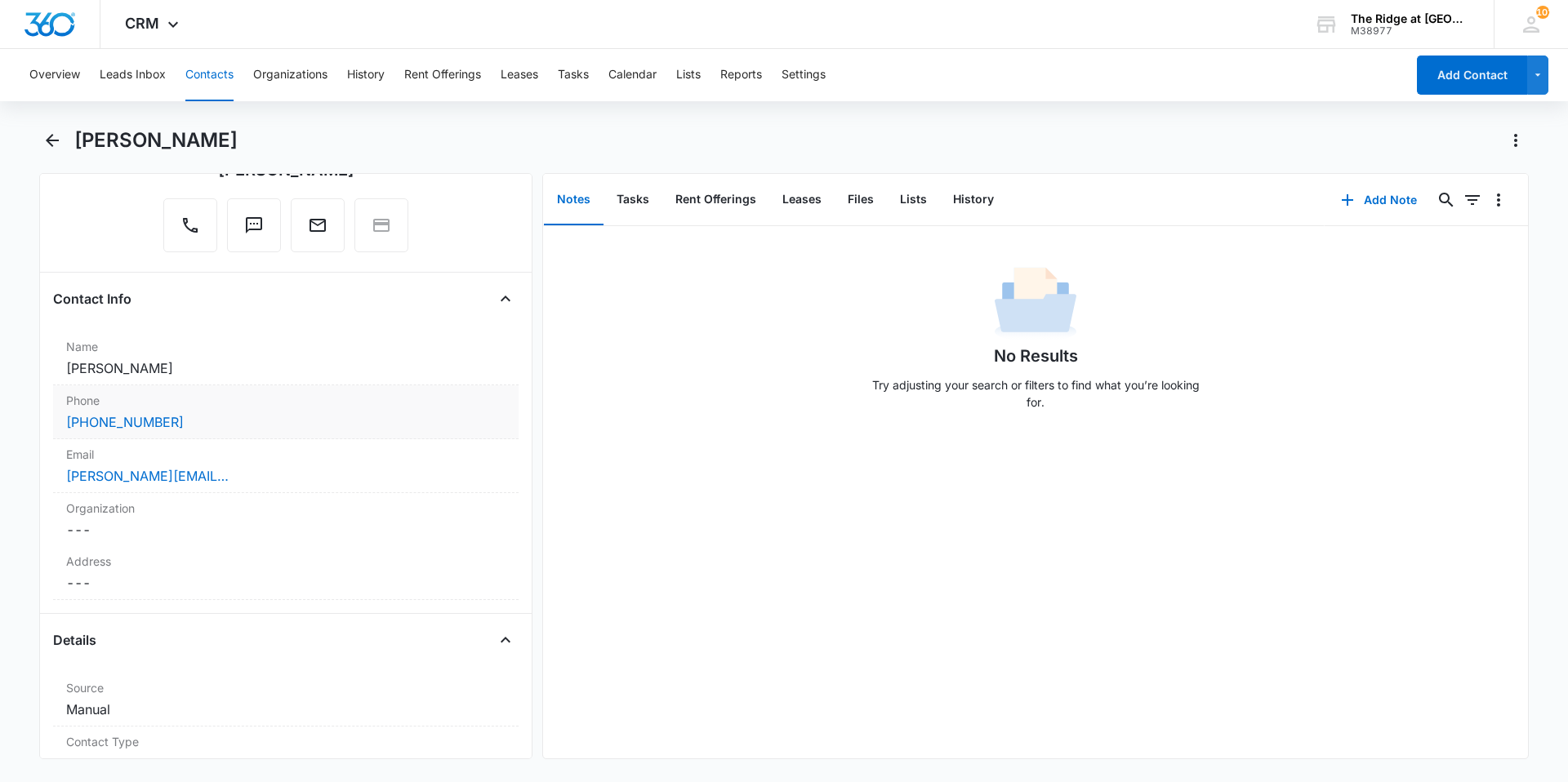
click at [271, 406] on label "Phone" at bounding box center [285, 400] width 439 height 17
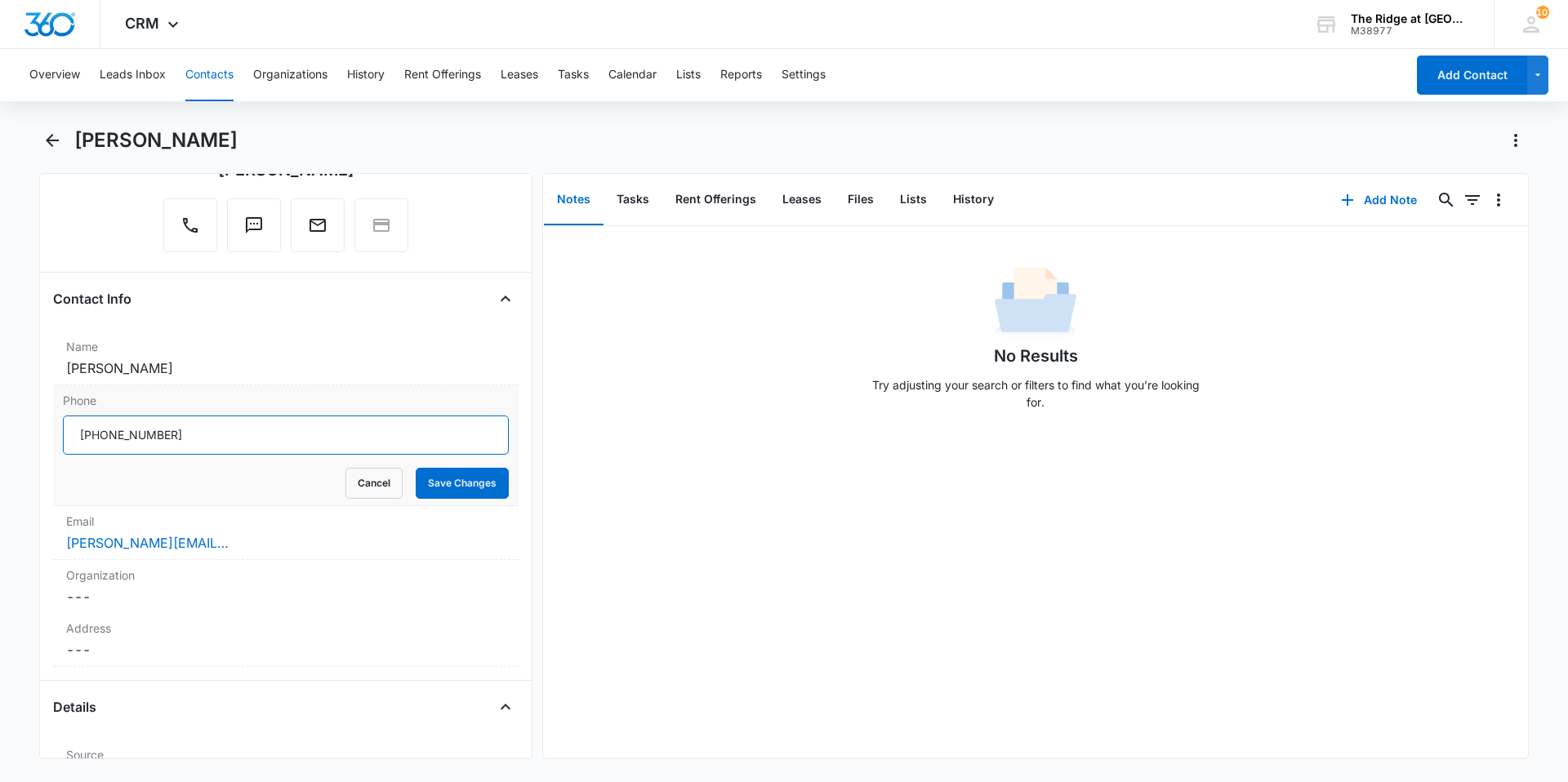
click at [177, 445] on input "Phone" at bounding box center [286, 435] width 446 height 39
type input "[PHONE_NUMBER]"
click at [459, 477] on button "Save Changes" at bounding box center [462, 483] width 93 height 31
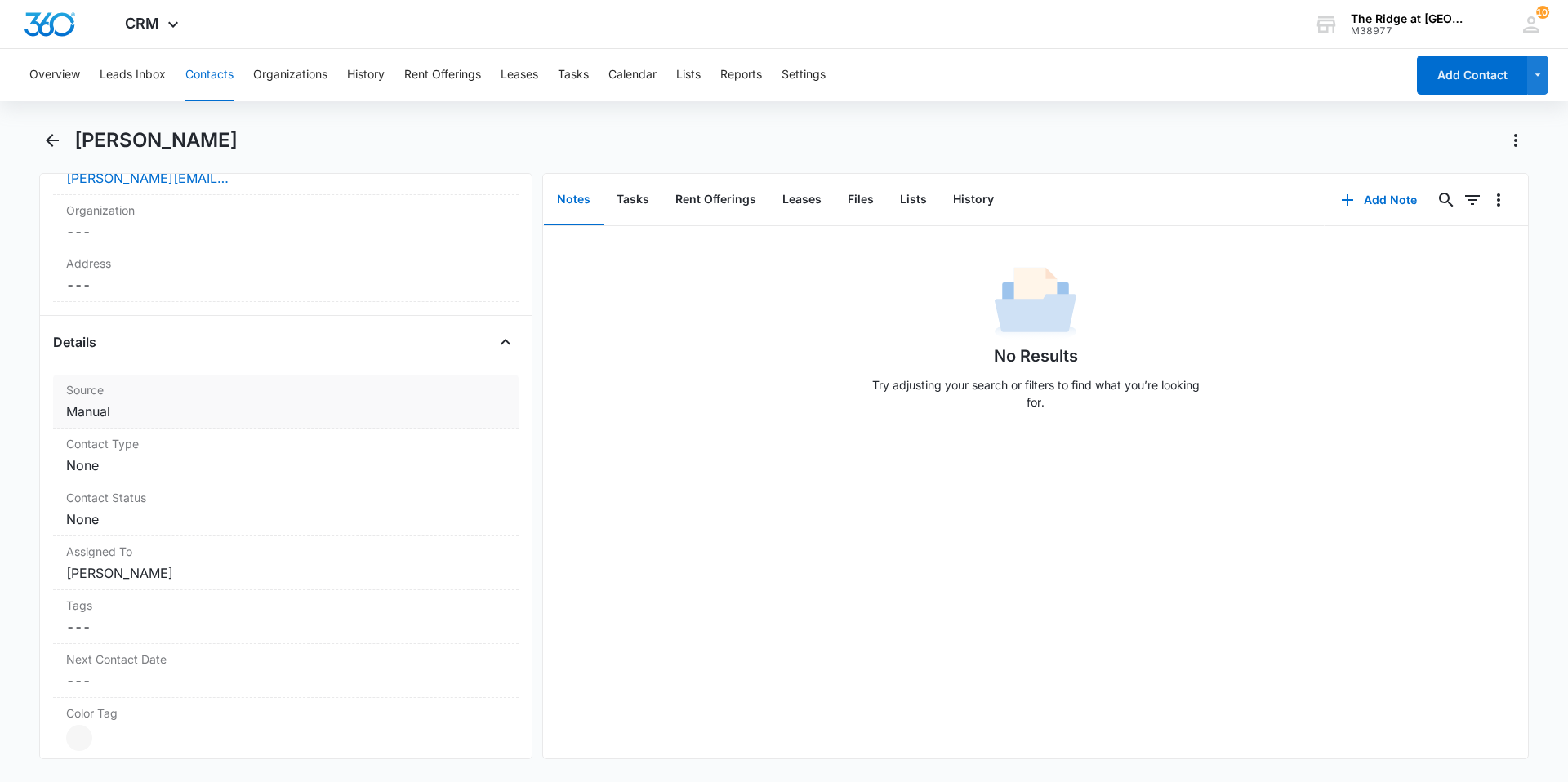
scroll to position [490, 0]
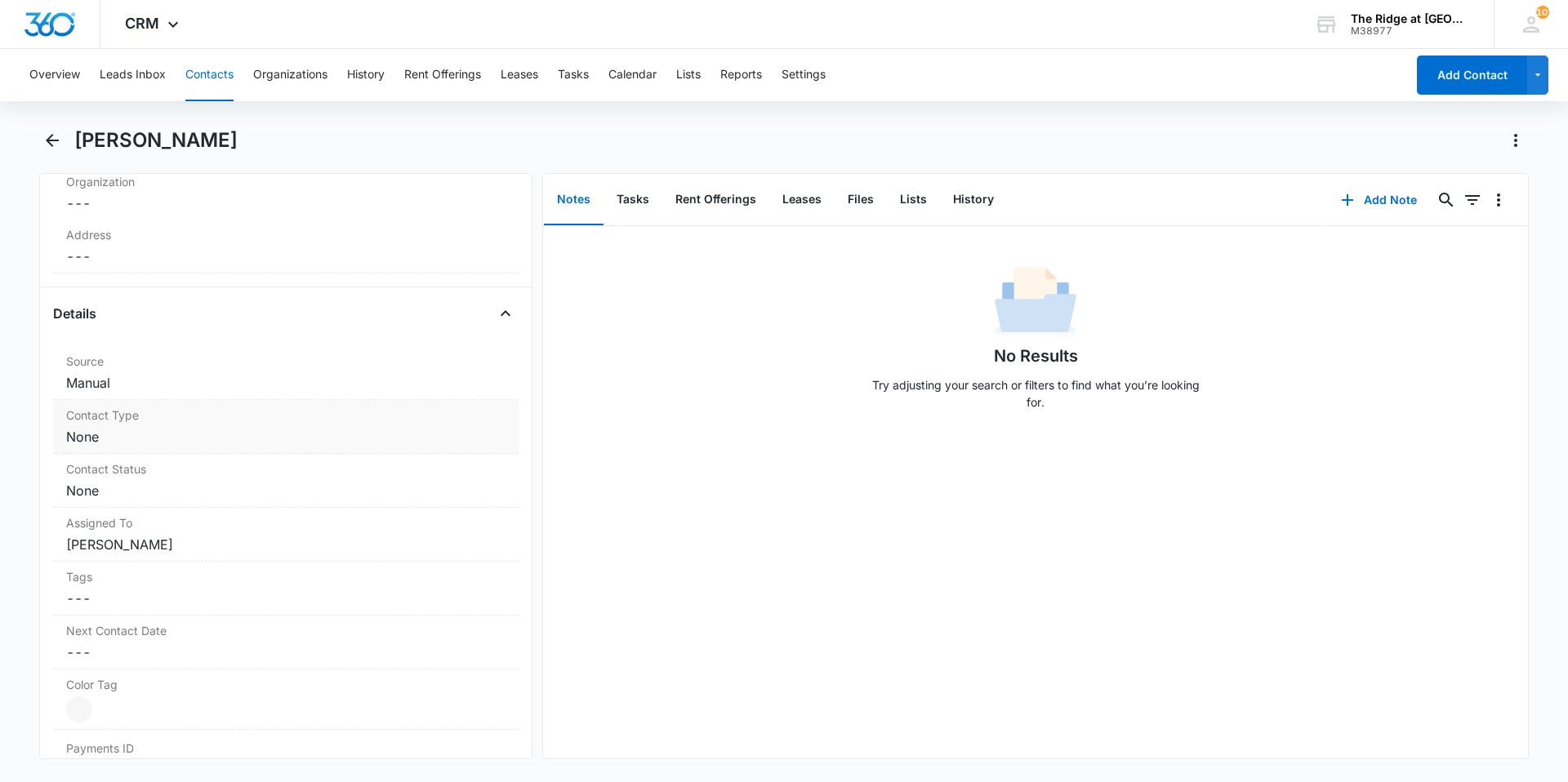
click at [209, 436] on dd "Cancel Save Changes None" at bounding box center [285, 436] width 439 height 20
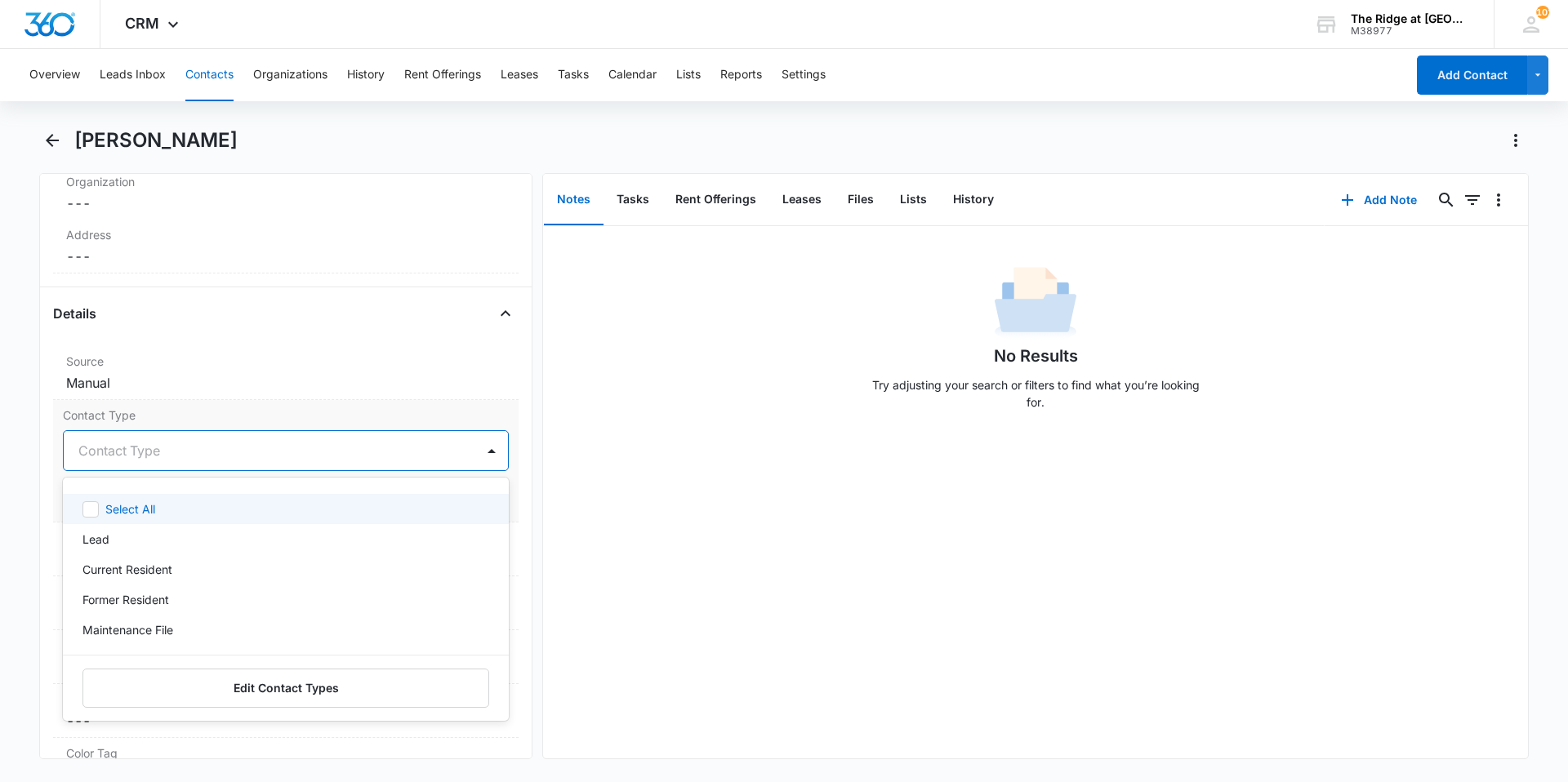
click at [161, 451] on div at bounding box center [266, 450] width 376 height 23
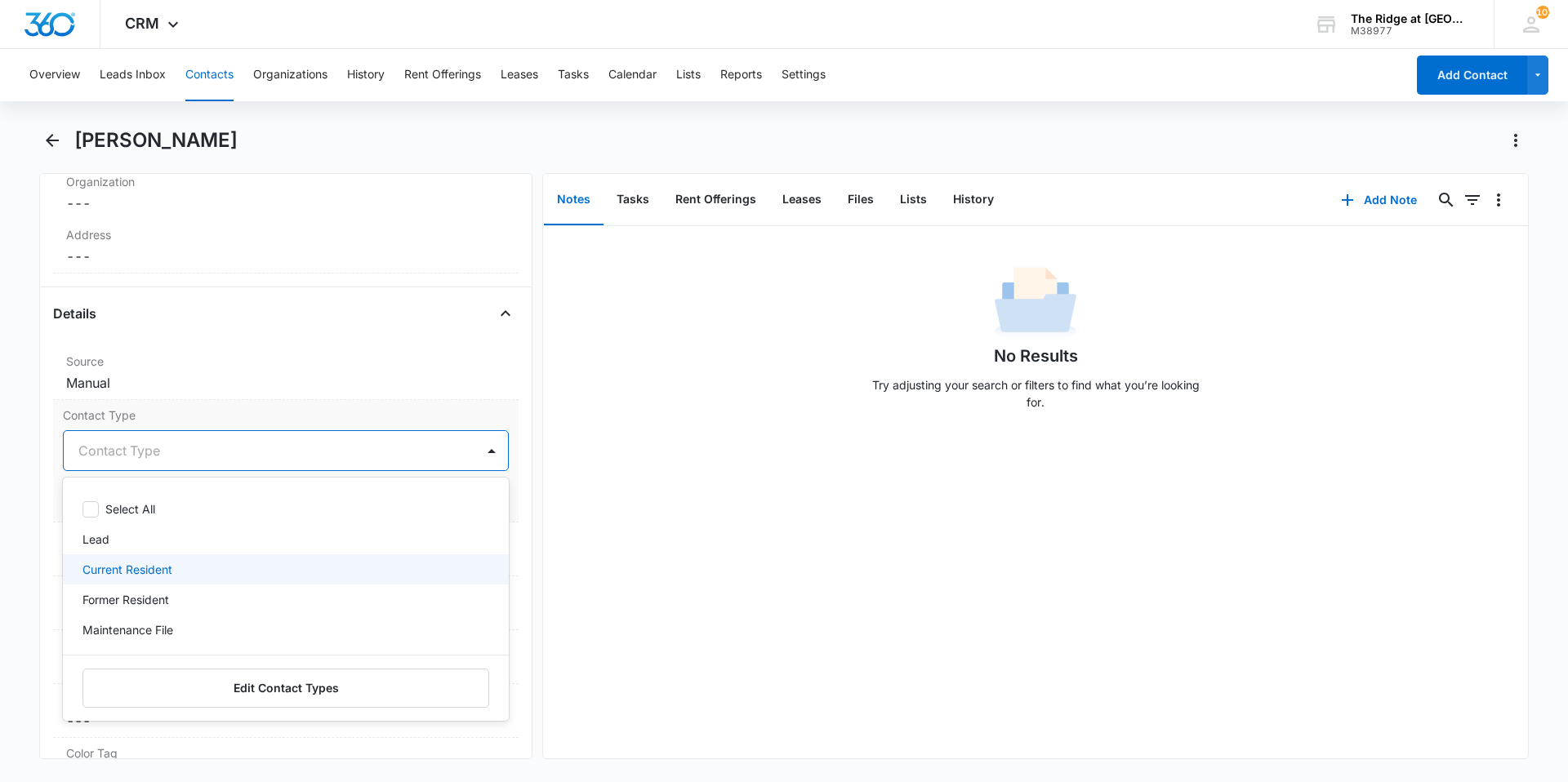
click at [155, 563] on p "Current Resident" at bounding box center [127, 569] width 90 height 17
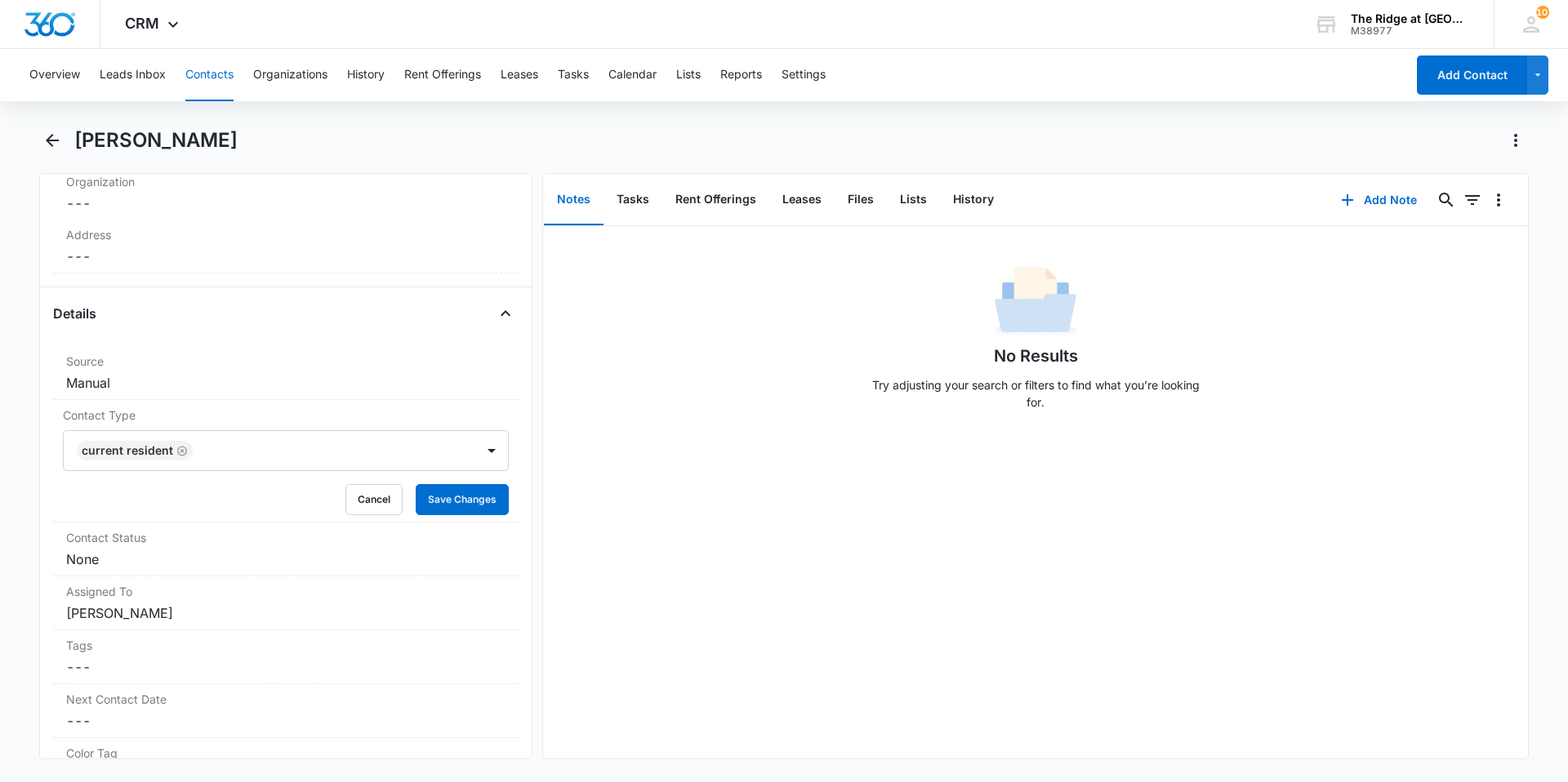
click at [514, 449] on div "Remove ET [PERSON_NAME] Contact Info Name Cancel Save Changes [PERSON_NAME] Pho…" at bounding box center [286, 466] width 494 height 586
click at [426, 497] on button "Save Changes" at bounding box center [462, 499] width 93 height 31
click at [216, 554] on dd "Cancel Save Changes None" at bounding box center [285, 559] width 439 height 20
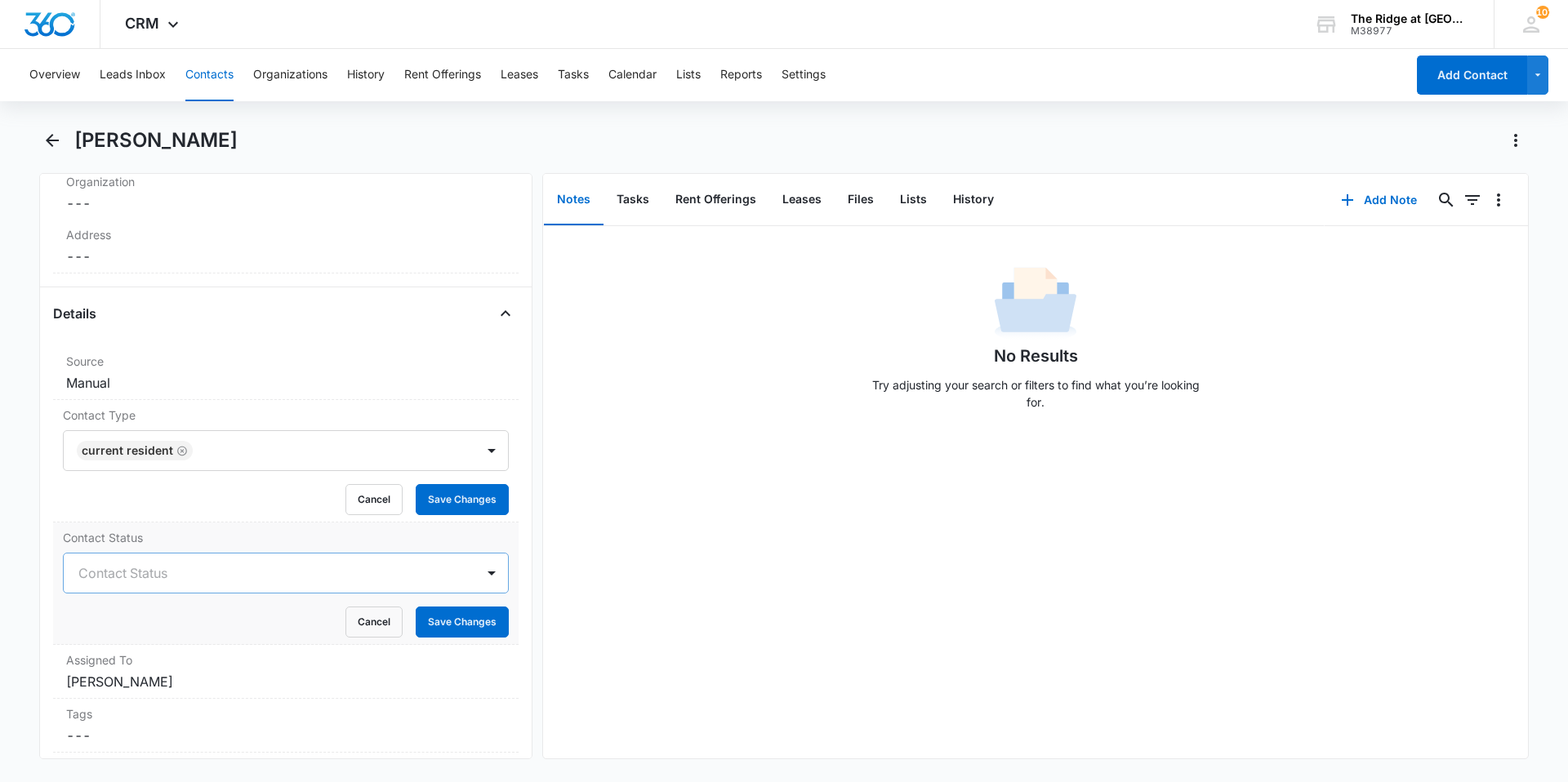
click at [187, 583] on div at bounding box center [266, 573] width 376 height 23
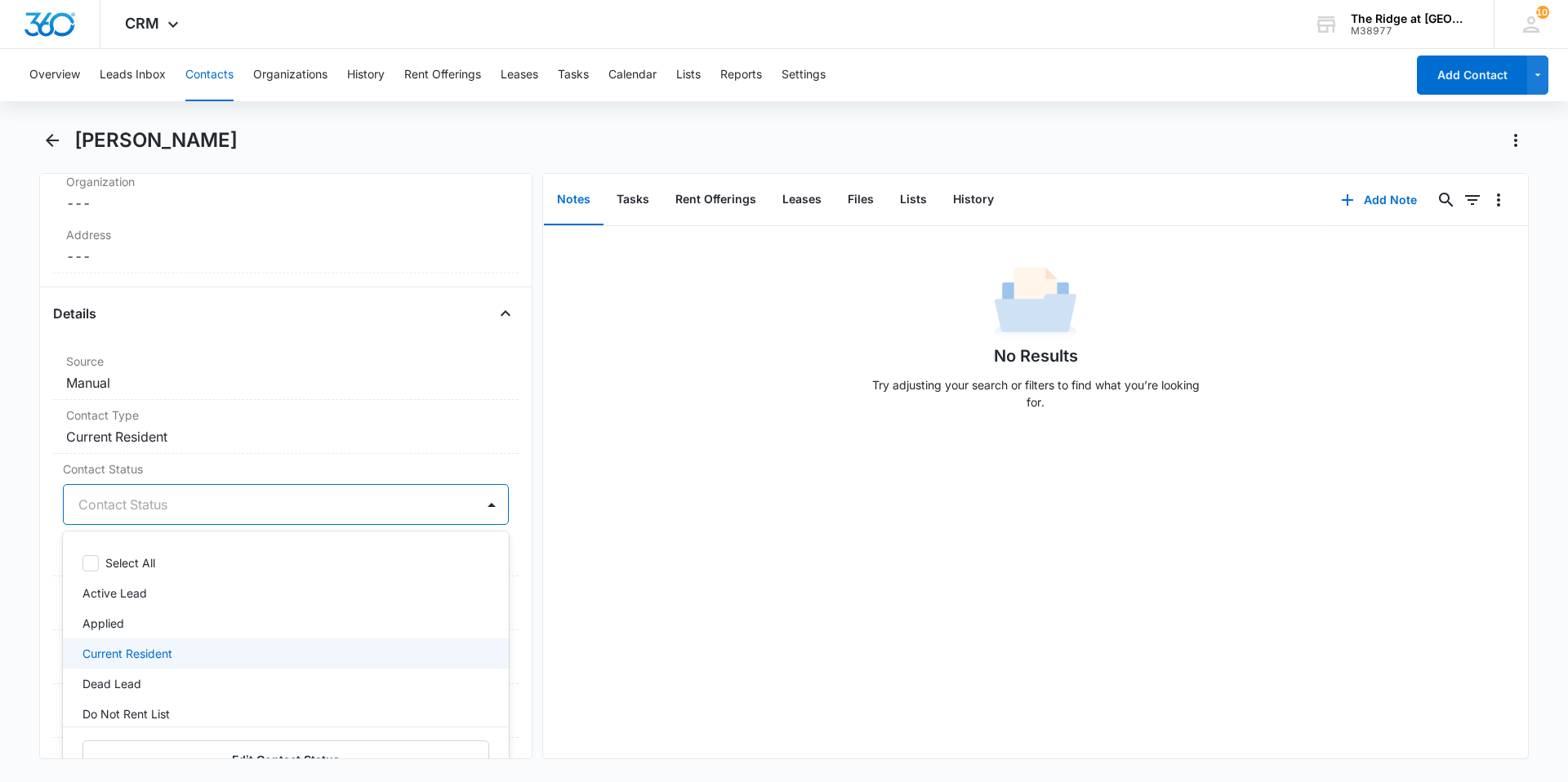
click at [166, 658] on p "Current Resident" at bounding box center [127, 653] width 90 height 17
click at [615, 486] on div "No Results Try adjusting your search or filters to find what you’re looking for." at bounding box center [1035, 492] width 985 height 532
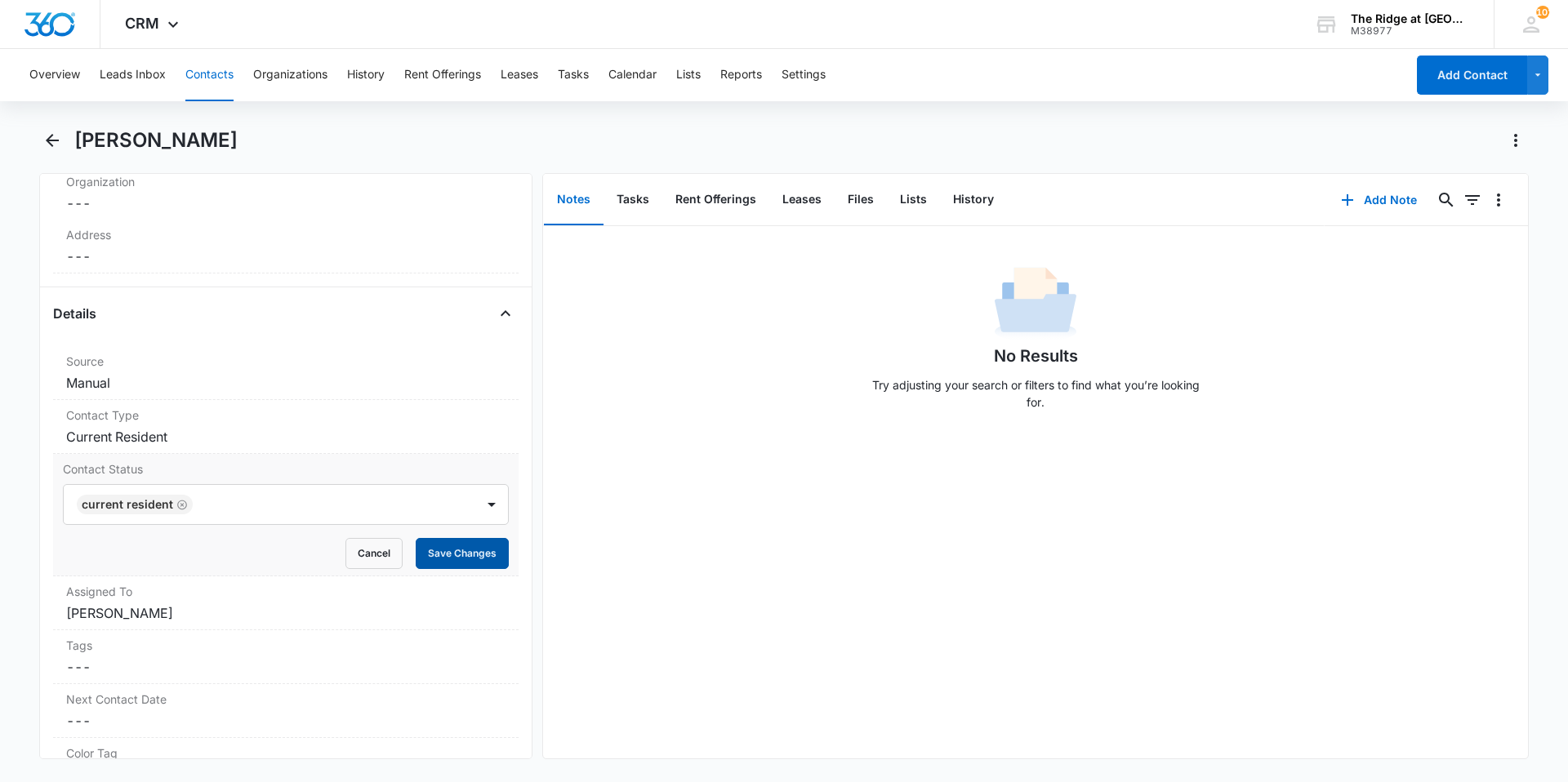
click at [471, 549] on button "Save Changes" at bounding box center [462, 553] width 93 height 31
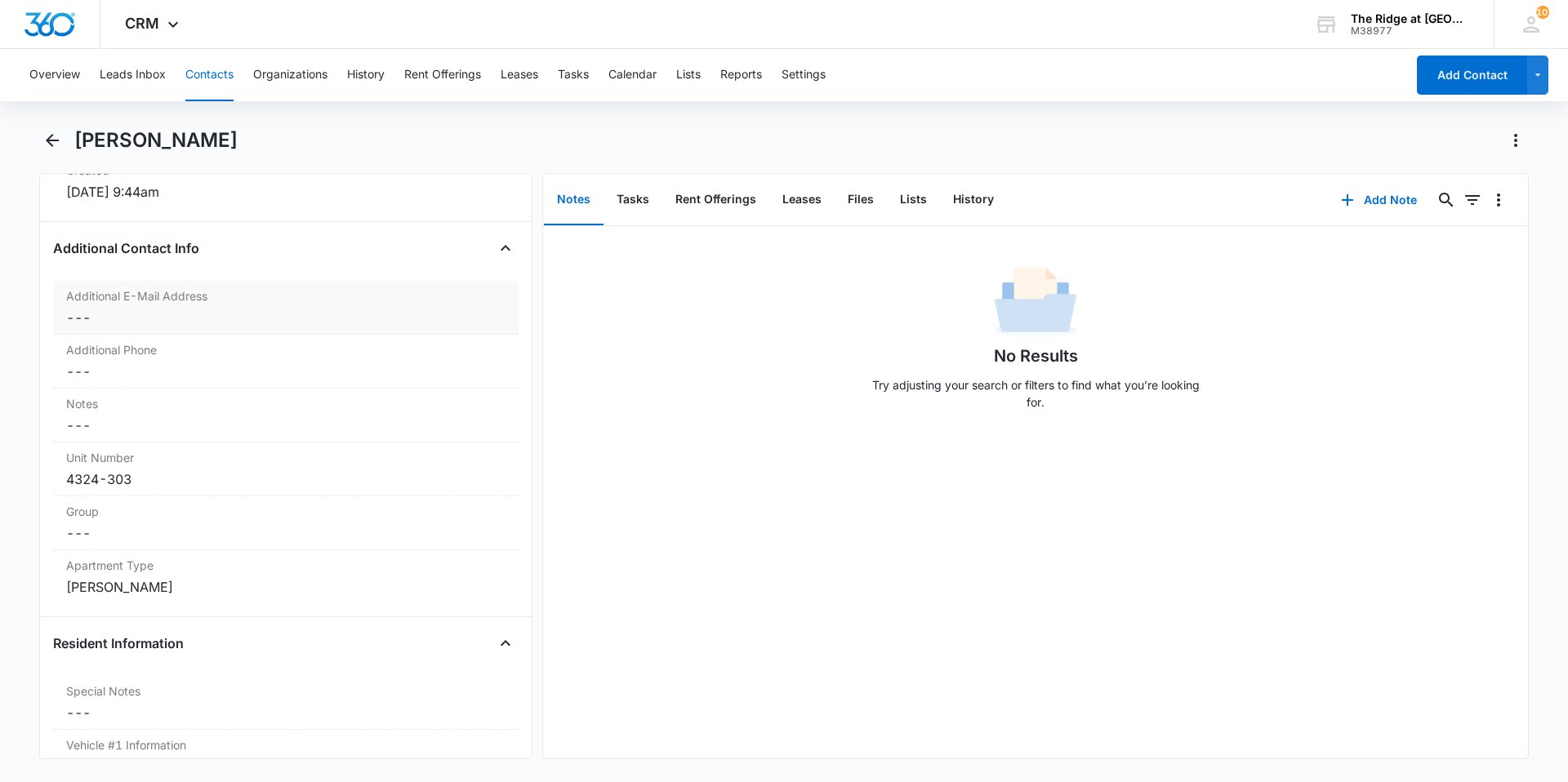
scroll to position [1156, 0]
click at [175, 481] on div "4324-303" at bounding box center [285, 479] width 439 height 20
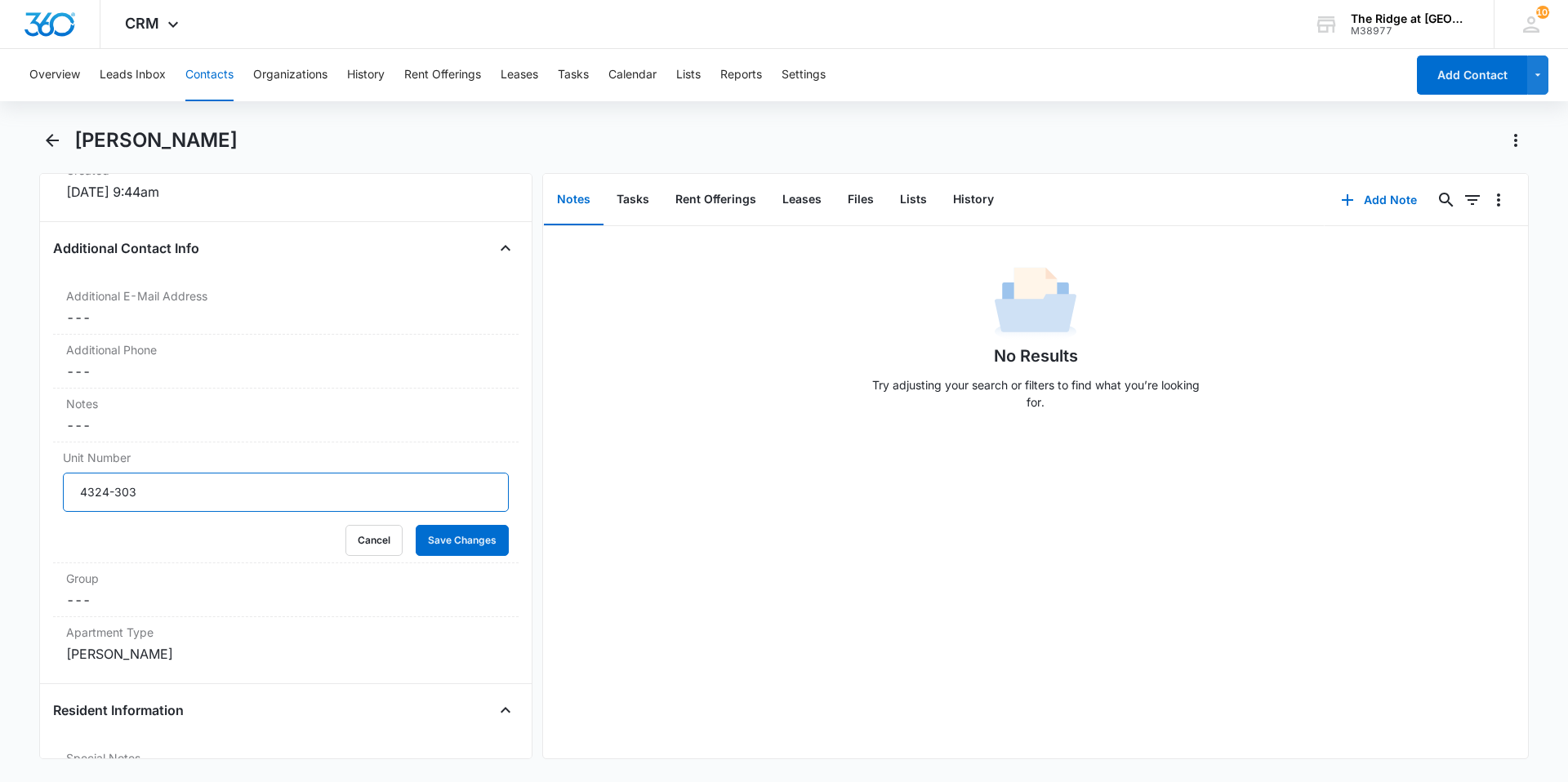
drag, startPoint x: 154, startPoint y: 493, endPoint x: 50, endPoint y: 487, distance: 104.2
click at [50, 488] on div "Remove ET [PERSON_NAME] Contact Info Name Cancel Save Changes [PERSON_NAME] Pho…" at bounding box center [286, 466] width 494 height 586
type input "541-324303"
click at [159, 592] on dd "Cancel Save Changes ---" at bounding box center [285, 599] width 439 height 20
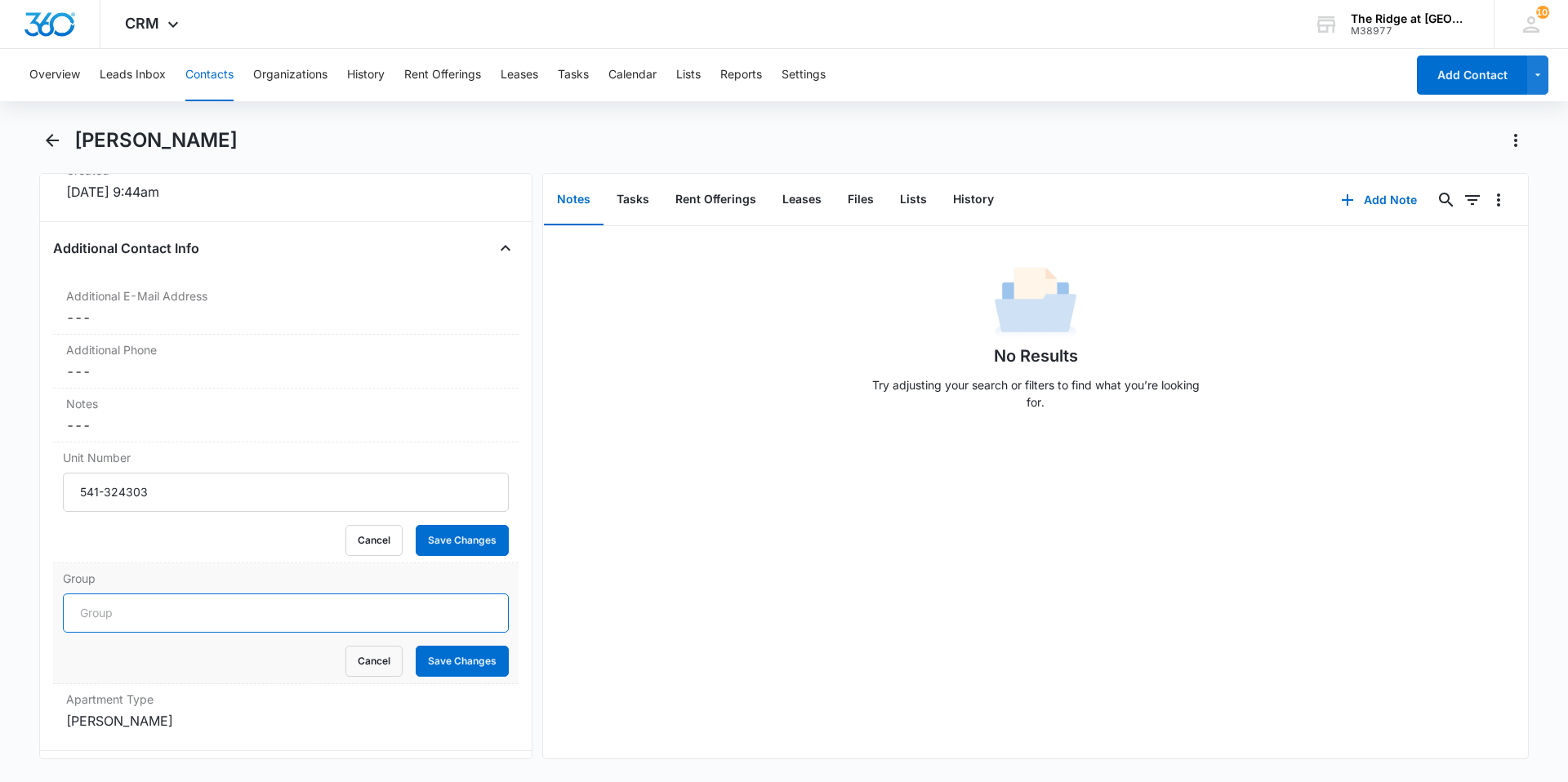
click at [121, 617] on input "Group" at bounding box center [286, 613] width 446 height 39
type input "Building 4324"
click at [448, 659] on button "Save Changes" at bounding box center [462, 661] width 93 height 31
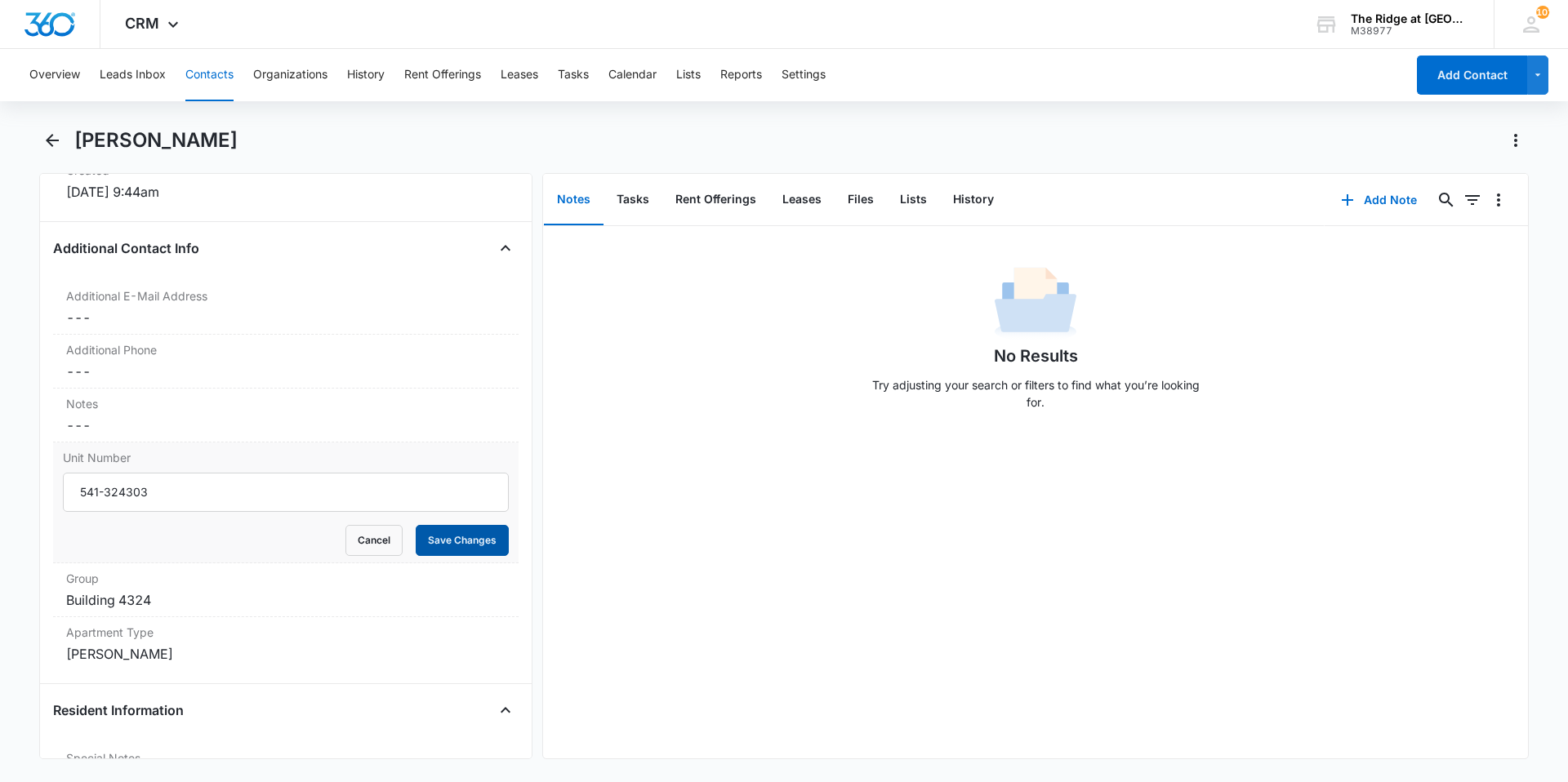
click at [465, 540] on button "Save Changes" at bounding box center [462, 540] width 93 height 31
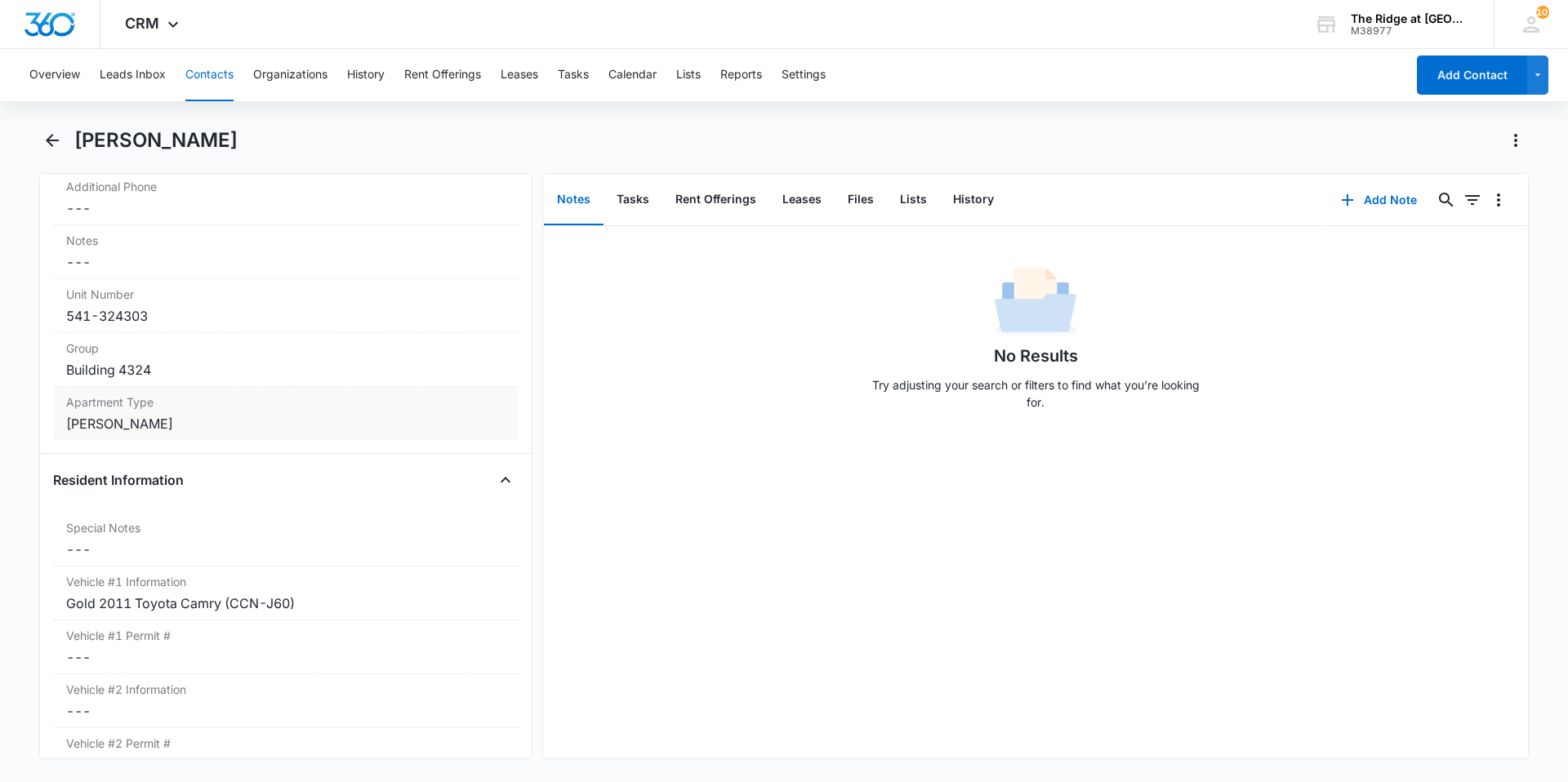
click at [133, 432] on div "[PERSON_NAME]" at bounding box center [285, 423] width 439 height 20
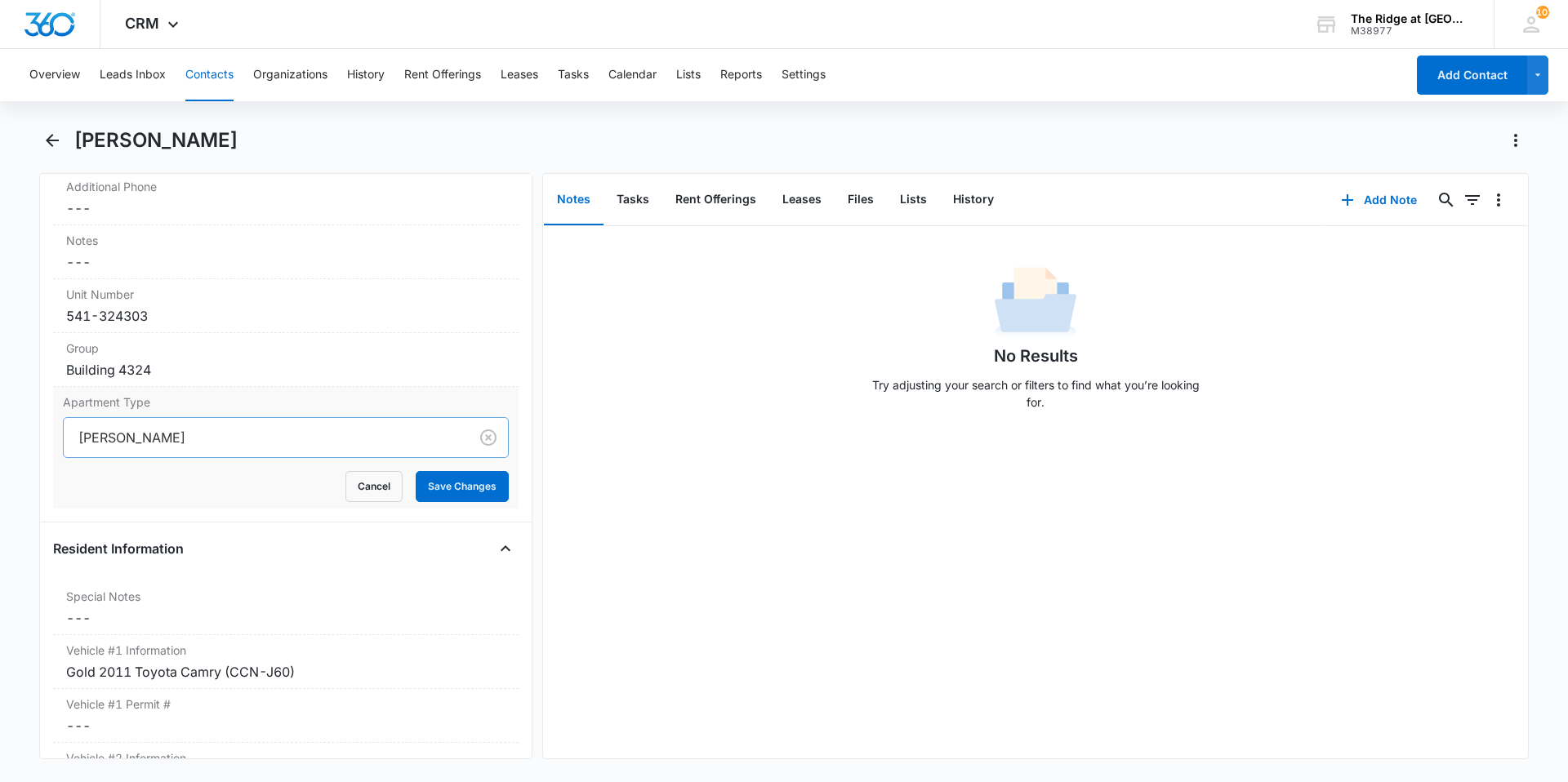
click at [143, 438] on div at bounding box center [263, 437] width 369 height 23
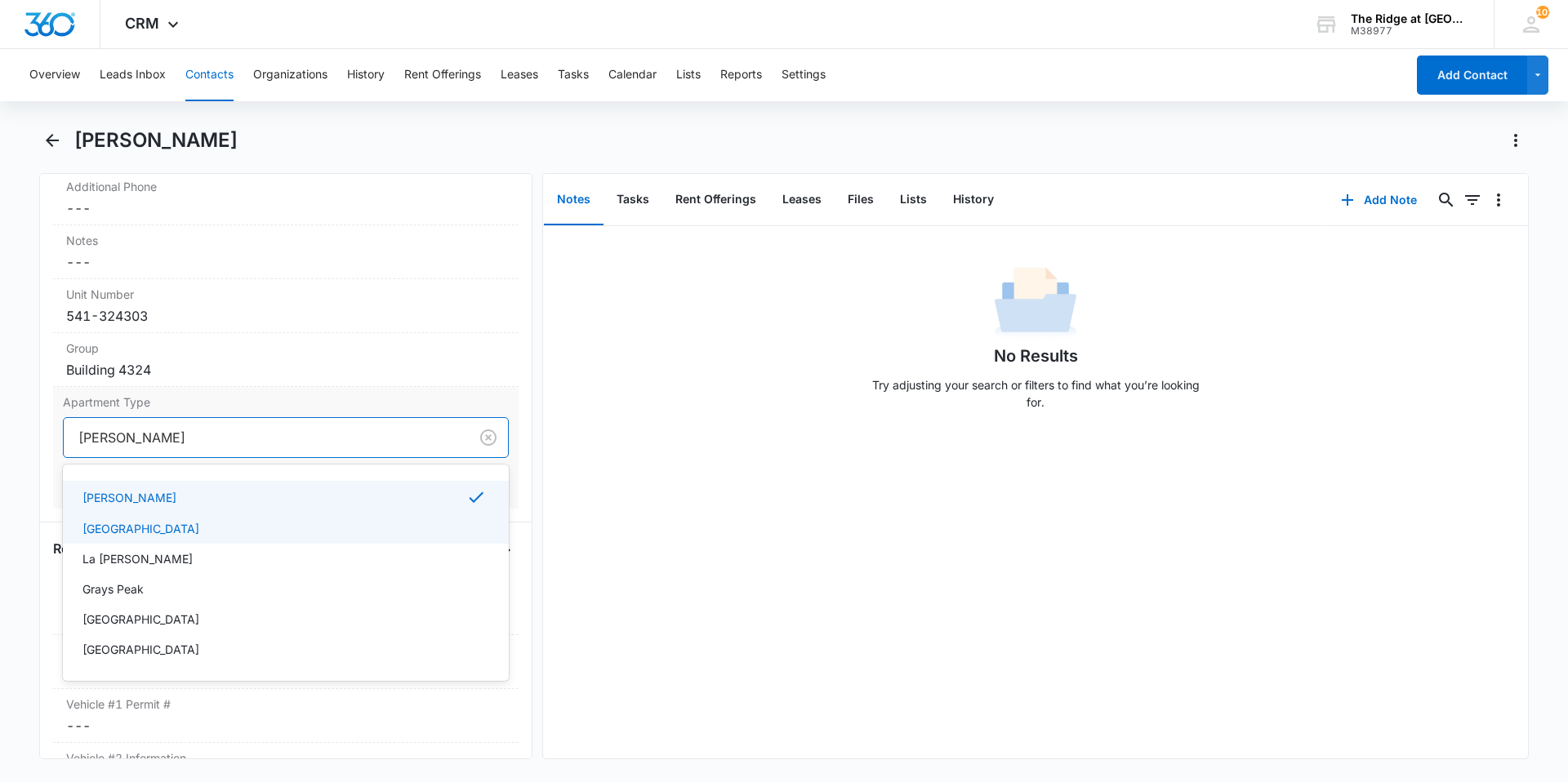
click at [106, 530] on p "[GEOGRAPHIC_DATA]" at bounding box center [141, 528] width 117 height 17
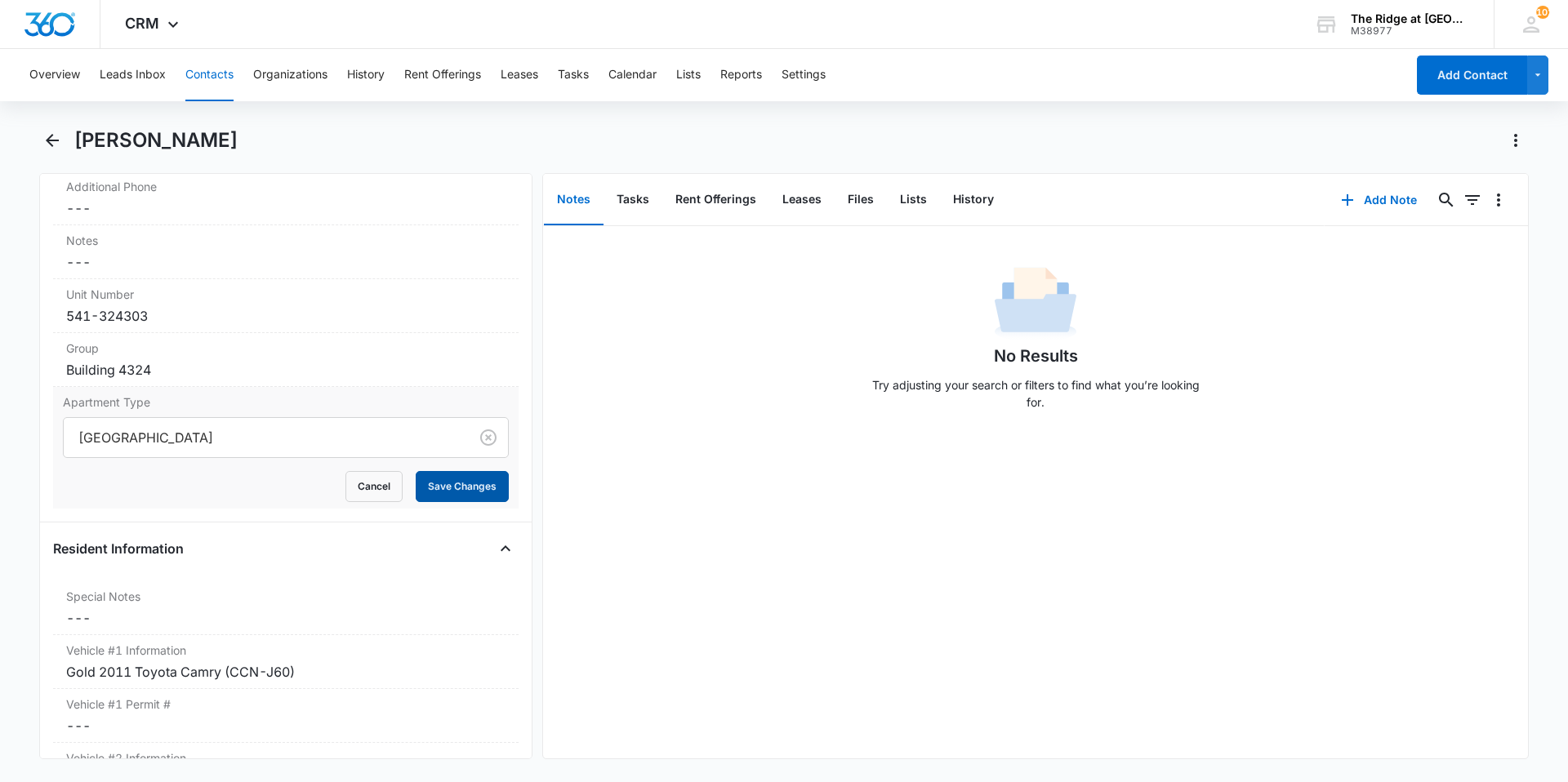
click at [473, 488] on button "Save Changes" at bounding box center [462, 487] width 93 height 31
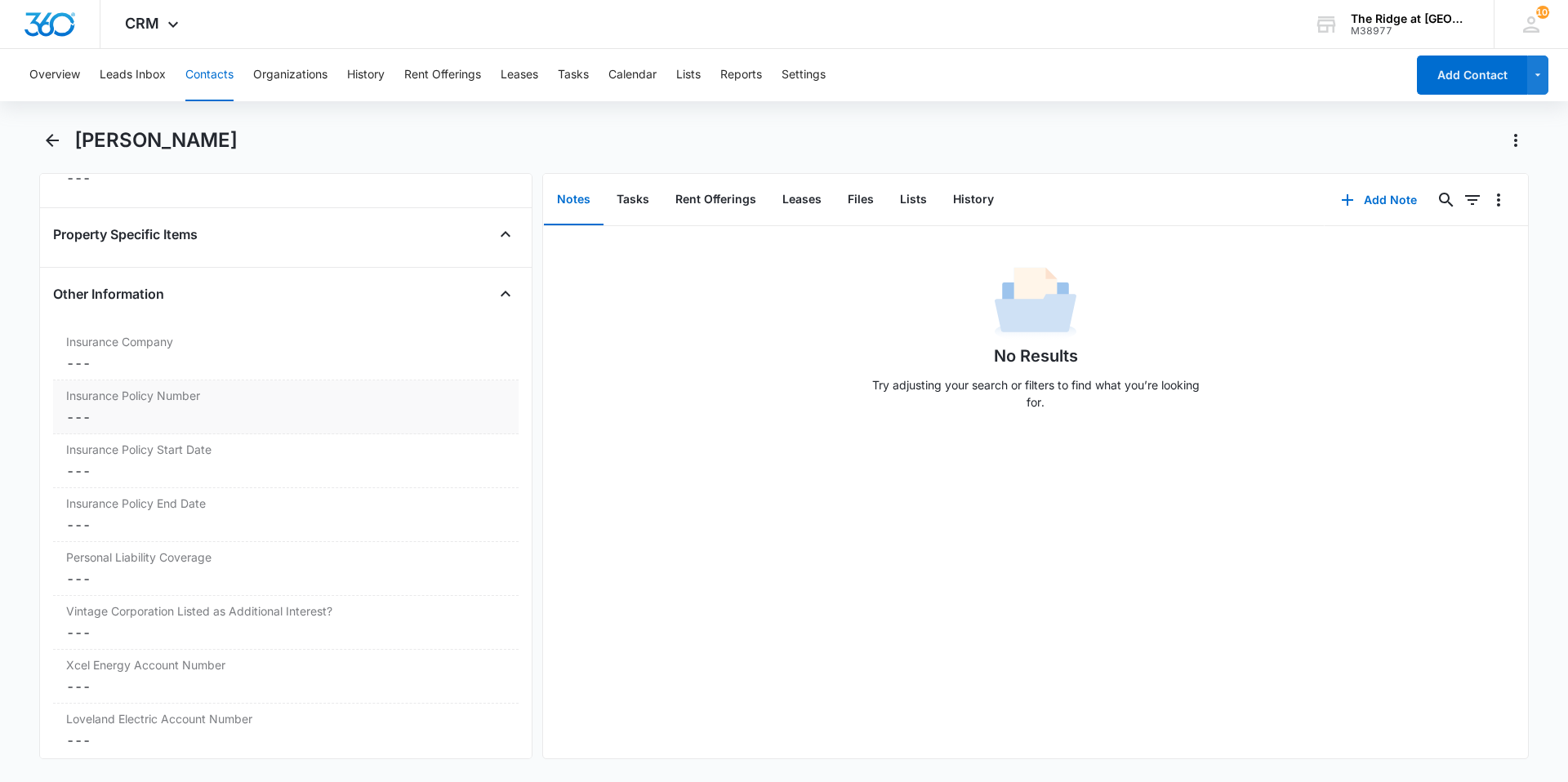
scroll to position [3278, 0]
click at [206, 362] on dd "Cancel Save Changes ---" at bounding box center [285, 355] width 439 height 20
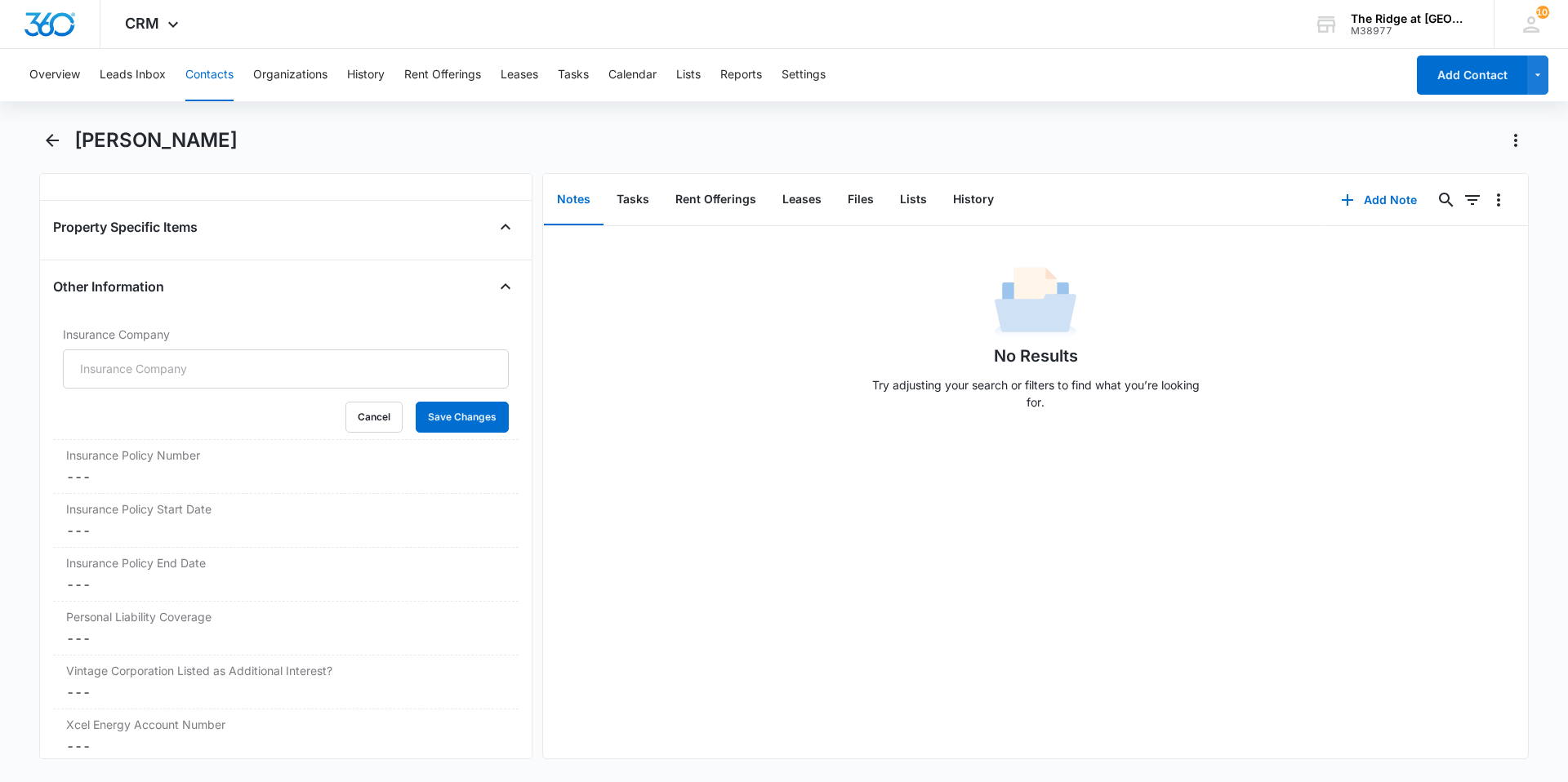
click at [229, 65] on button "Contacts" at bounding box center [209, 74] width 48 height 52
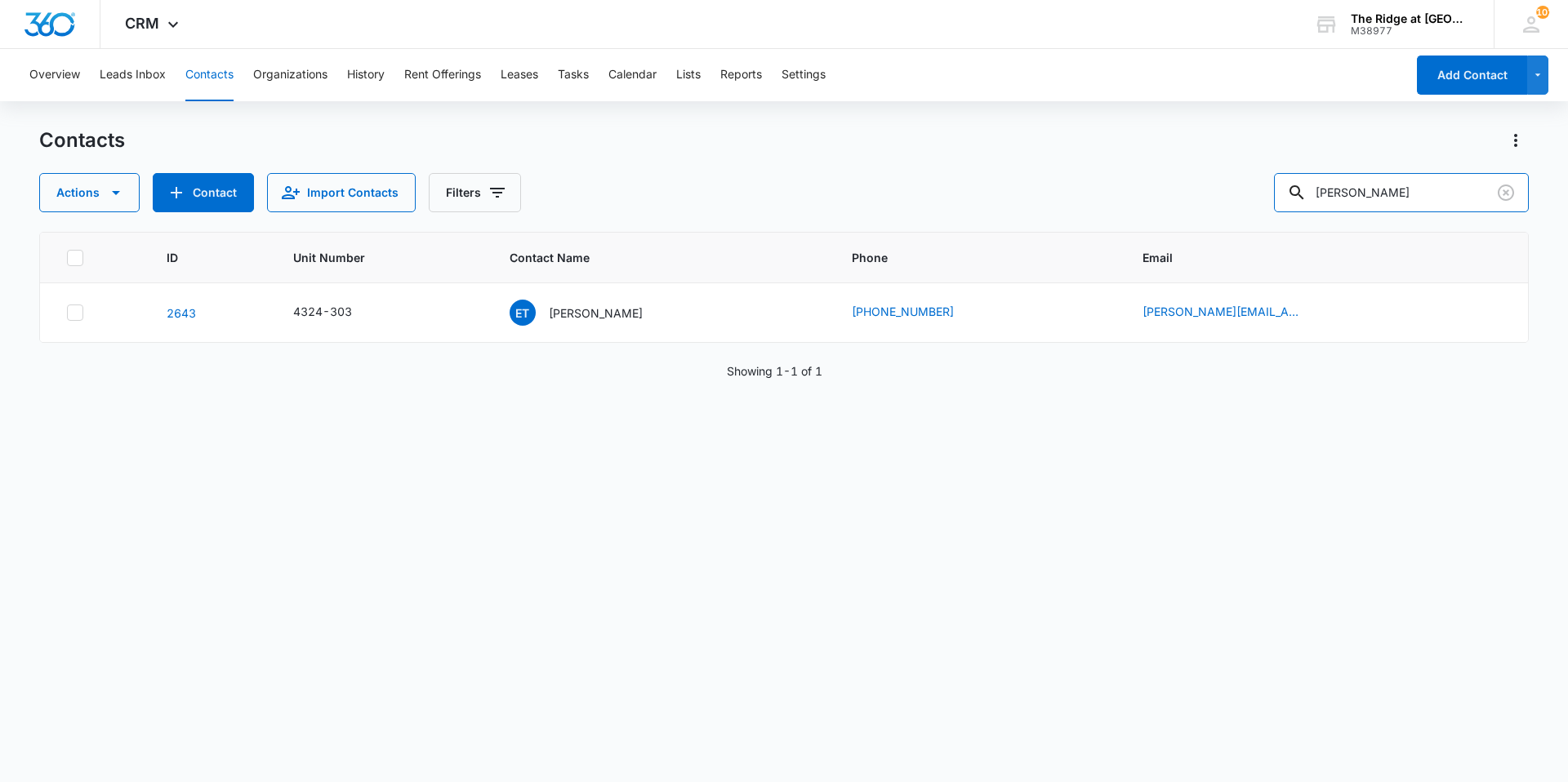
drag, startPoint x: 1413, startPoint y: 198, endPoint x: 1215, endPoint y: 207, distance: 198.2
click at [1215, 207] on div "Actions Contact Import Contacts Filters [PERSON_NAME]" at bounding box center [784, 193] width 1489 height 39
type input "[PERSON_NAME]"
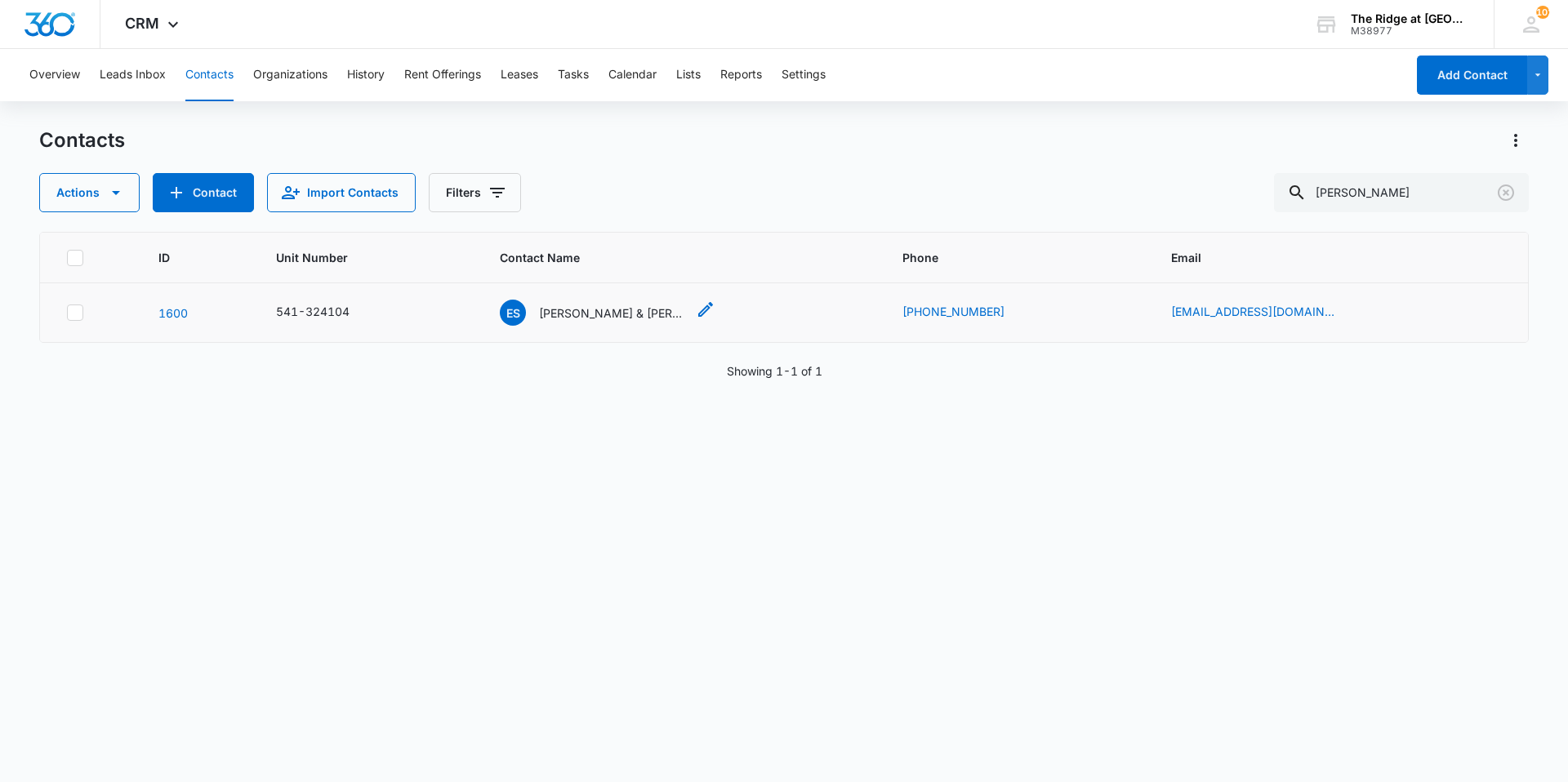
click at [640, 321] on p "[PERSON_NAME] & [PERSON_NAME]" at bounding box center [612, 313] width 147 height 17
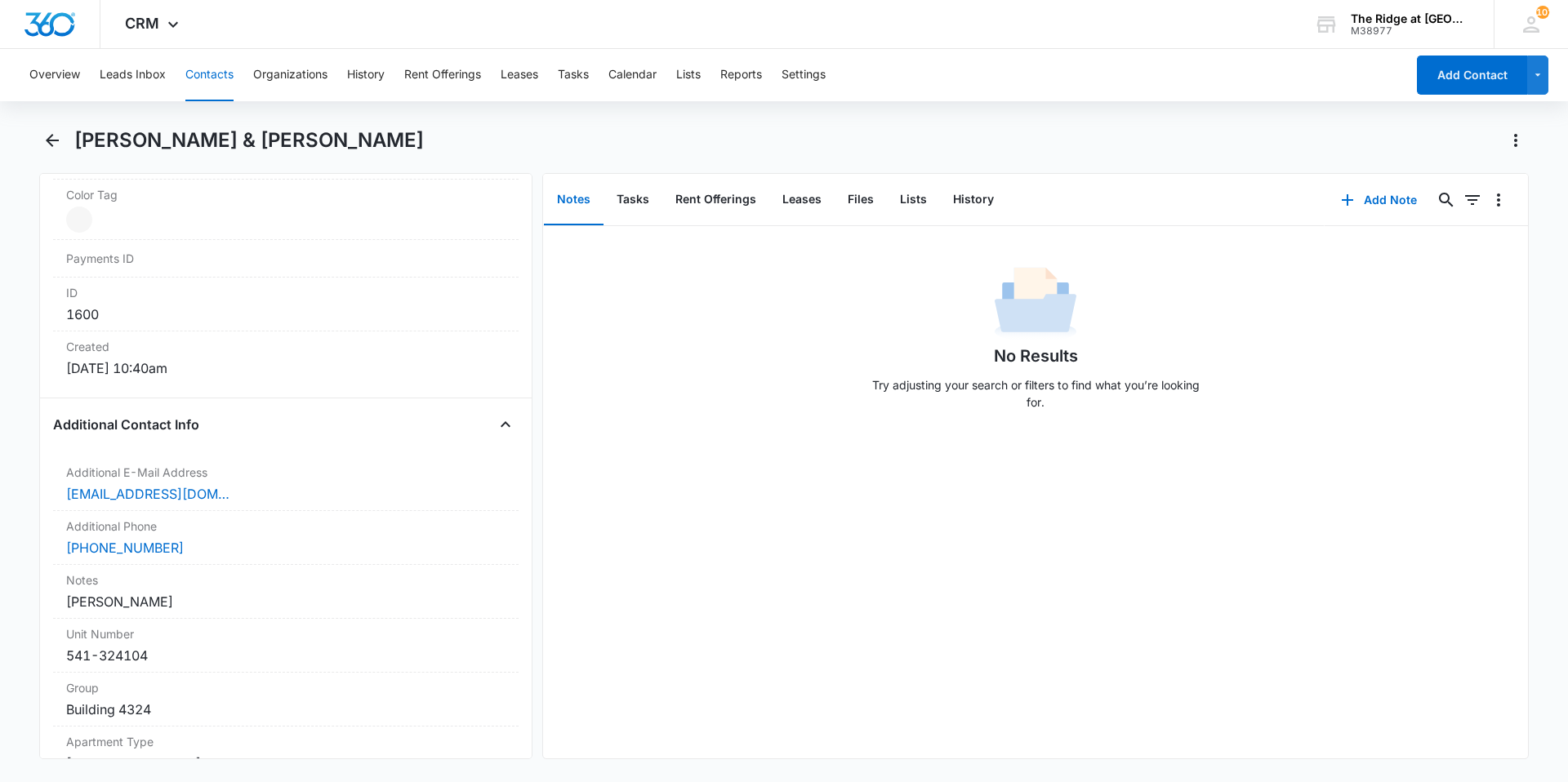
scroll to position [1061, 0]
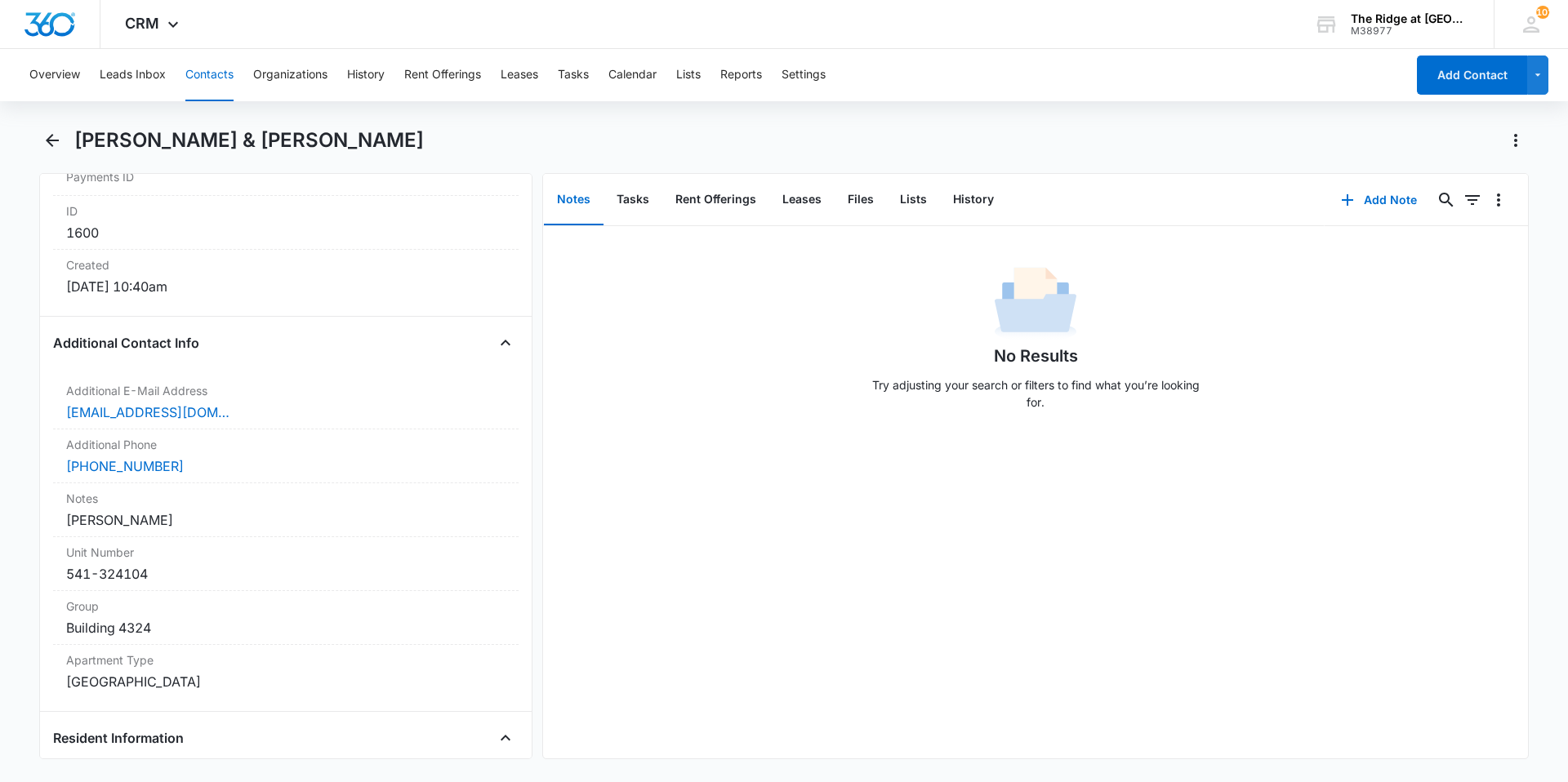
click at [196, 76] on button "Contacts" at bounding box center [209, 74] width 48 height 52
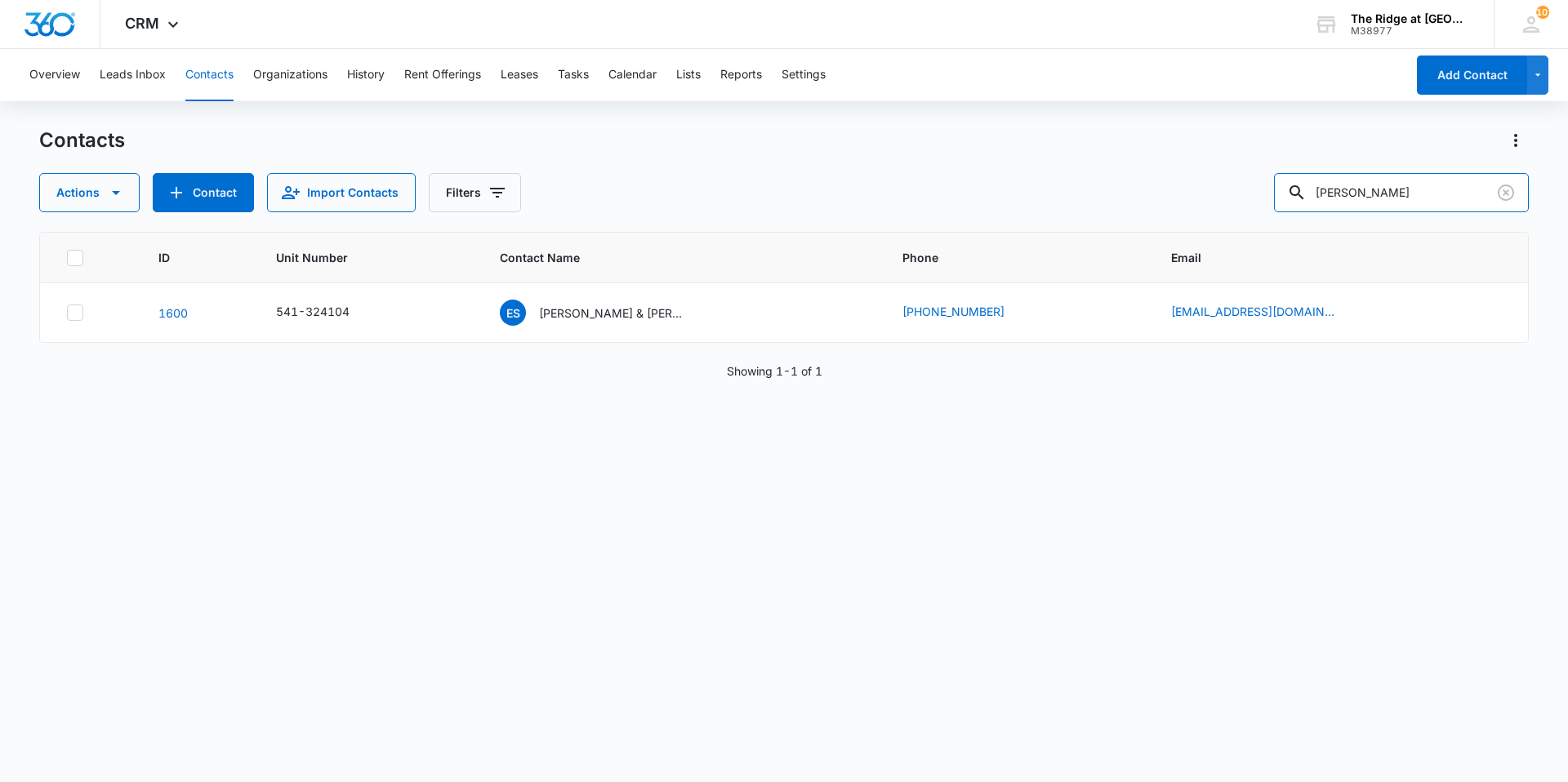
drag, startPoint x: 1414, startPoint y: 199, endPoint x: 1283, endPoint y: 199, distance: 131.0
click at [1283, 199] on div "Actions Contact Import Contacts Filters [PERSON_NAME]" at bounding box center [784, 193] width 1489 height 39
